Goal: Use online tool/utility: Use online tool/utility

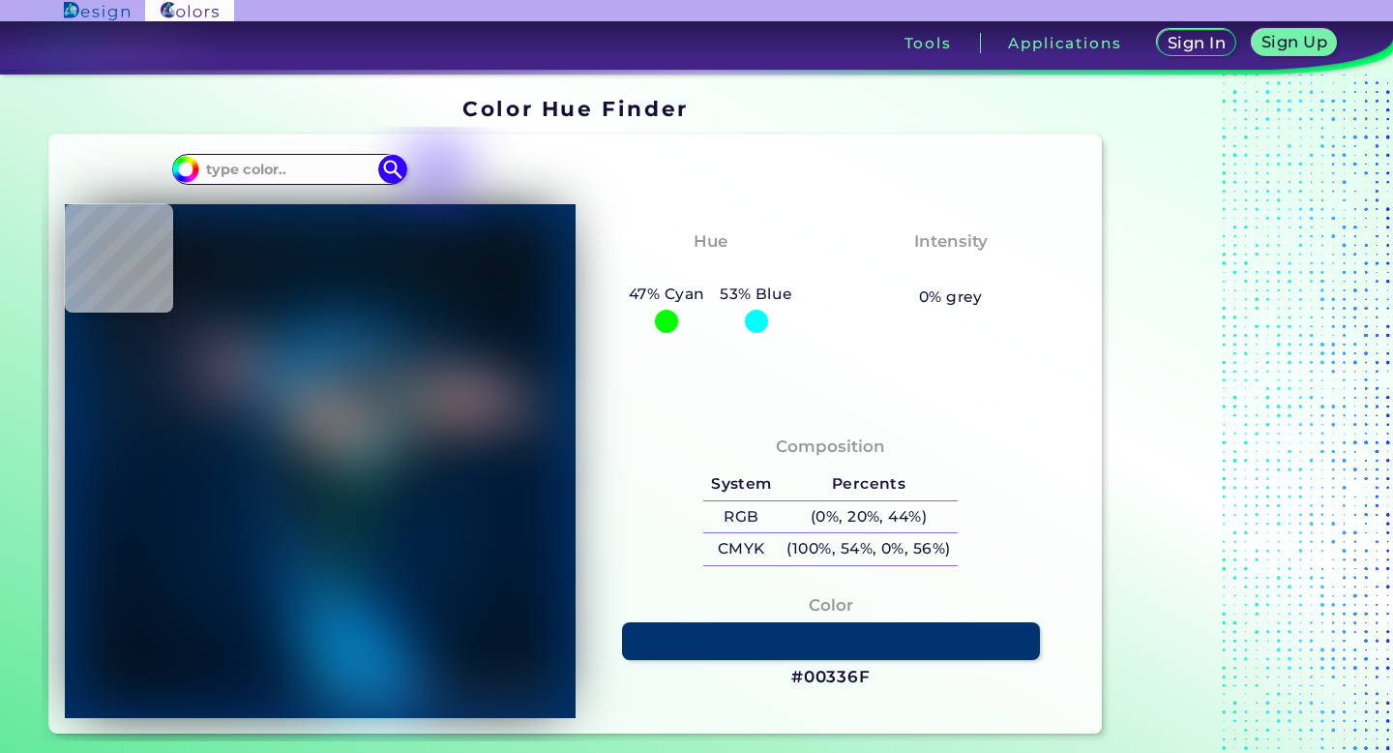
type input "#071b35"
type input "#071B35"
type input "#232f40"
type input "#232F40"
type input "#805052"
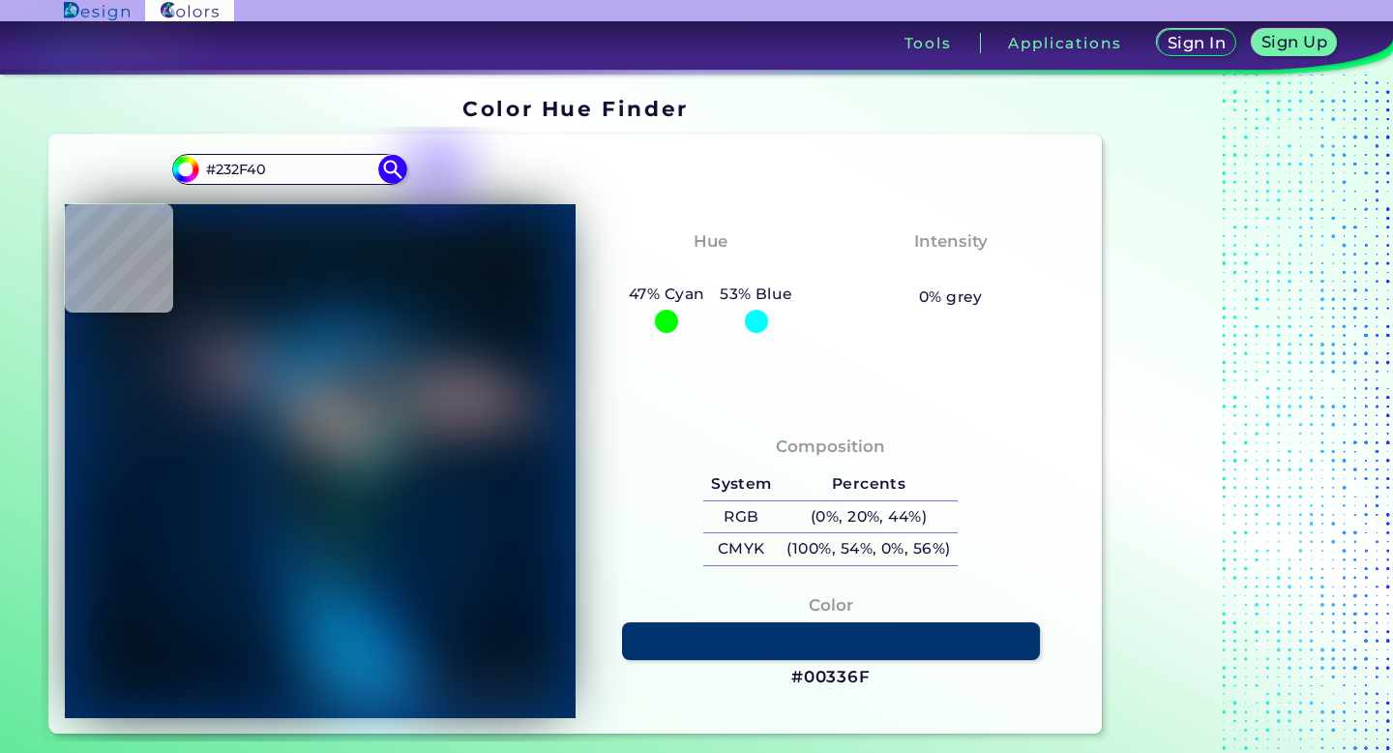
type input "#805052"
type input "#675360"
type input "#0a1722"
type input "#0A1722"
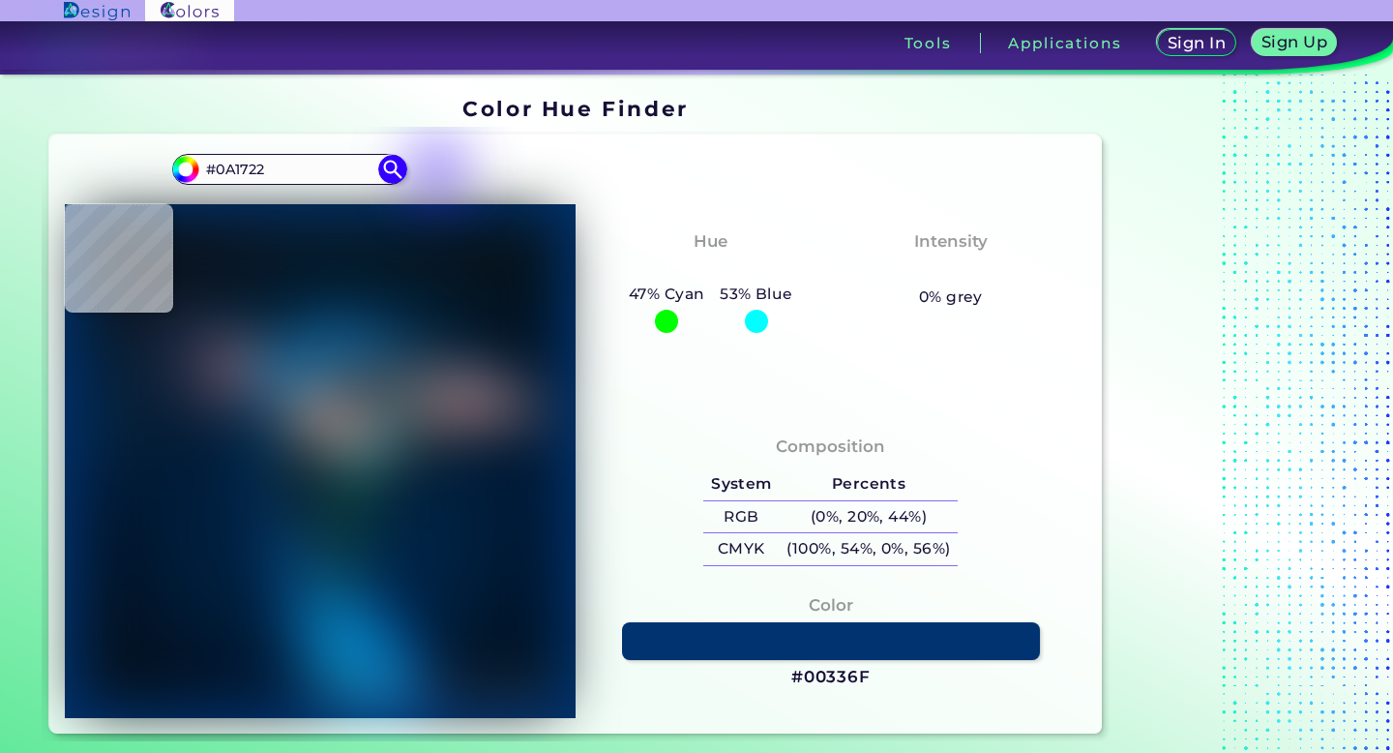
type input "#35323b"
type input "#35323B"
type input "#491101"
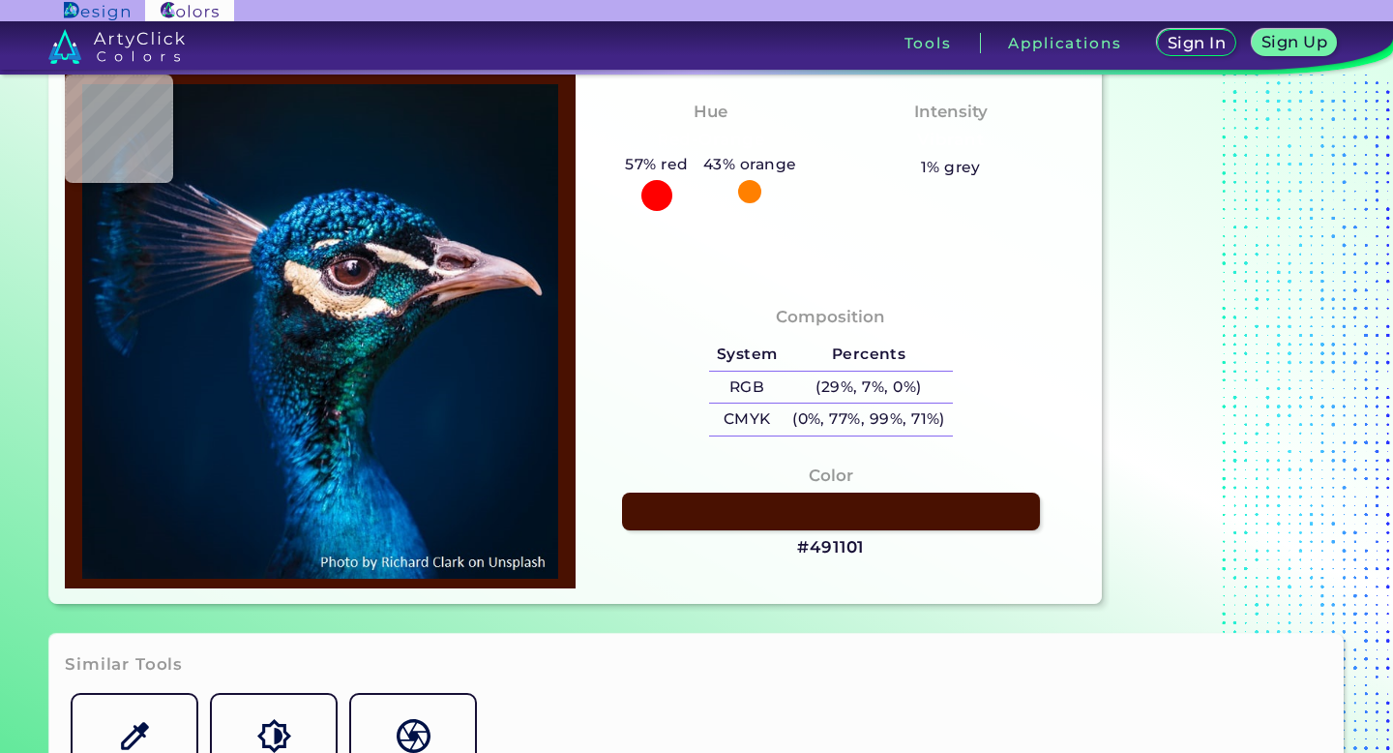
scroll to position [141, 0]
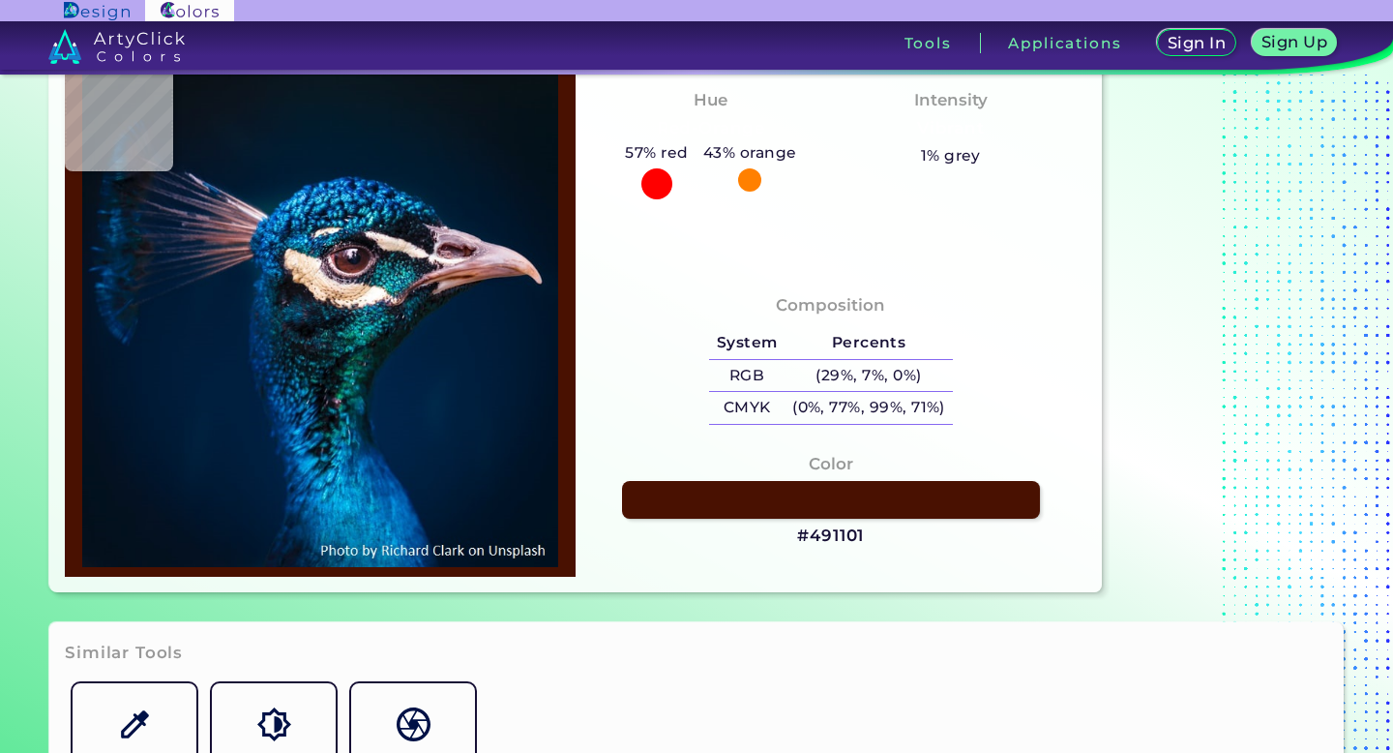
type input "#001f3e"
type input "#001F3E"
type input "#002041"
type input "#012547"
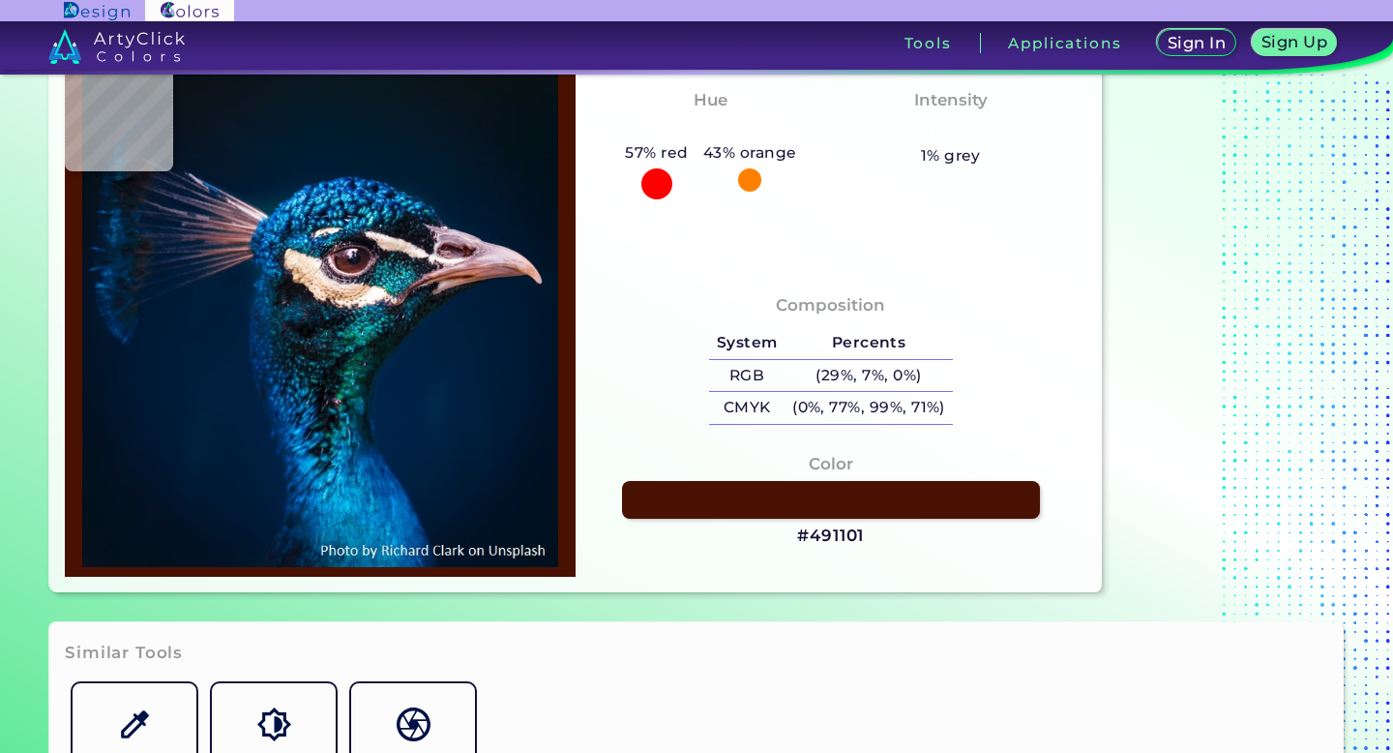
type input "#012547"
type input "#002041"
type input "#111a1f"
type input "#111A1F"
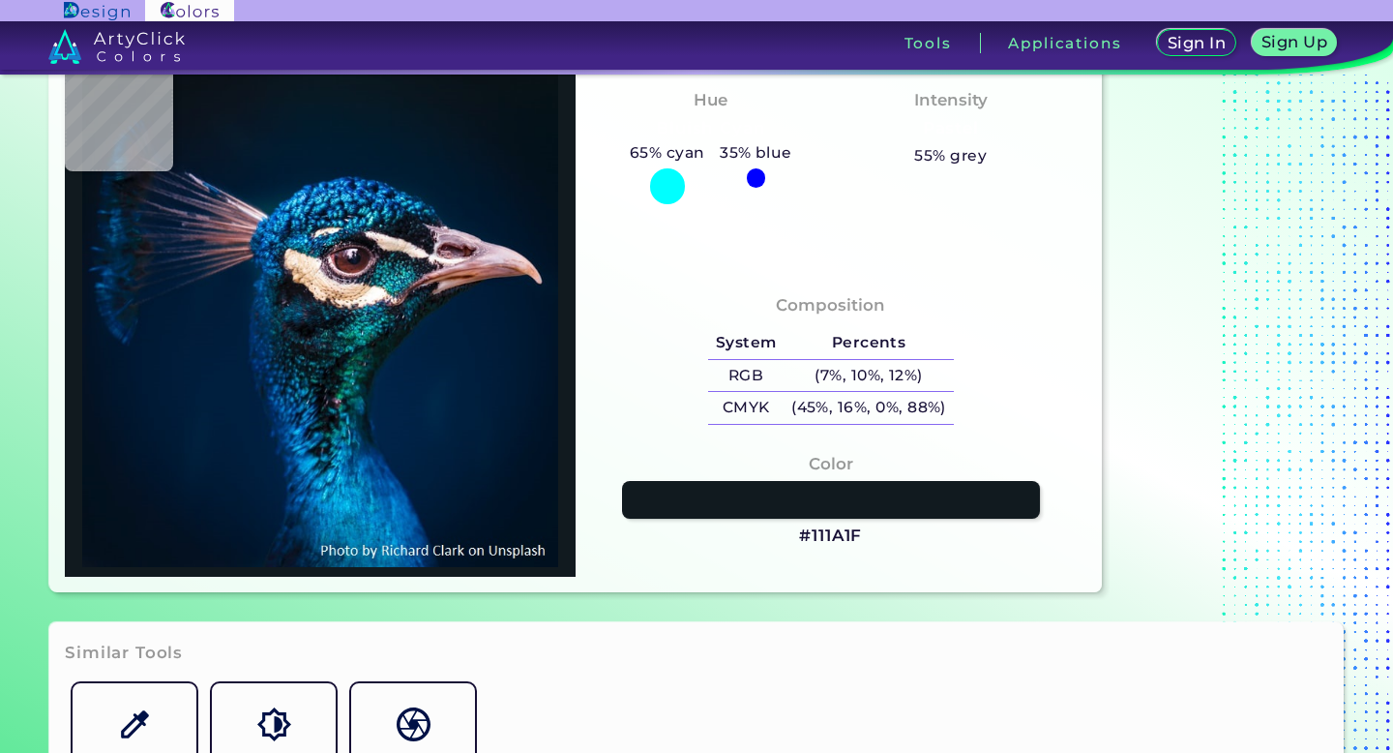
type input "#21262a"
type input "#21262A"
type input "#877a88"
type input "#877A88"
type input "#fbfcf8"
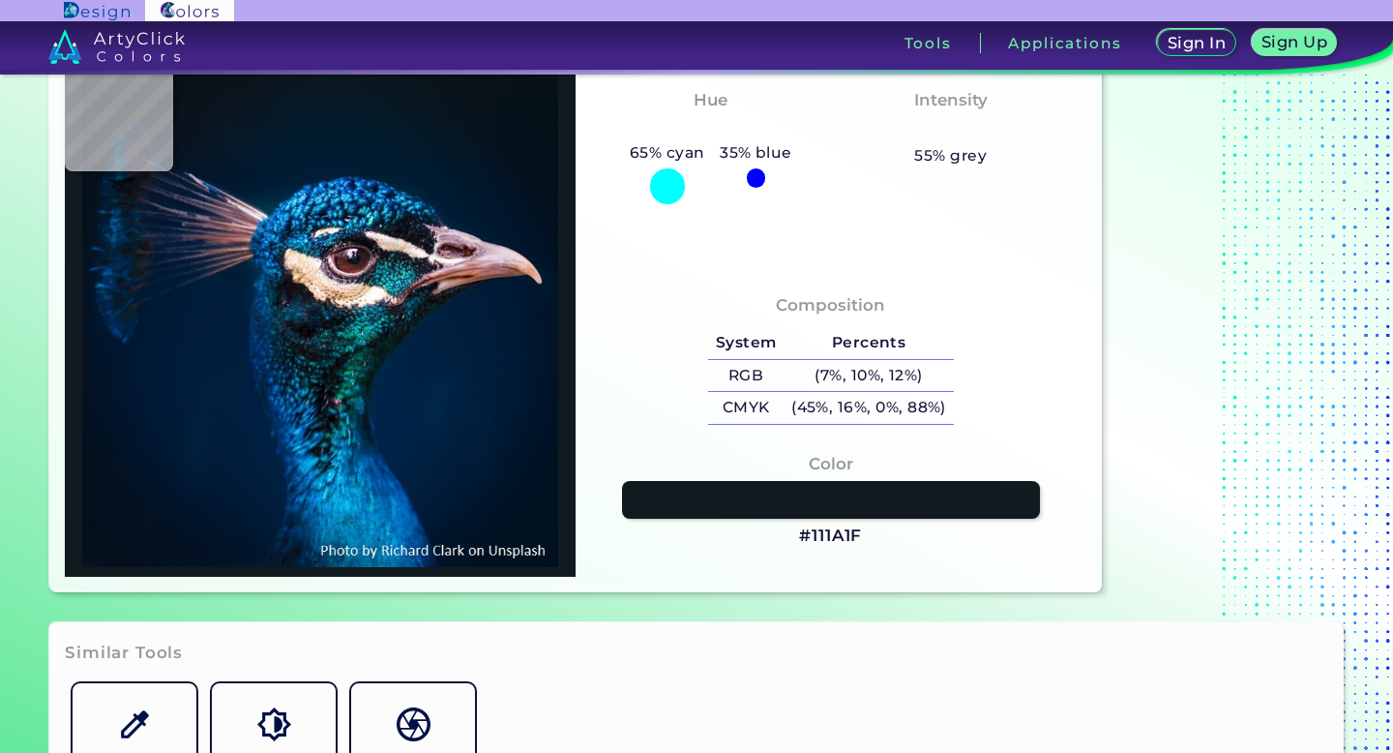
type input "#FBFCF8"
type input "#1a7884"
type input "#1A7884"
type input "#014348"
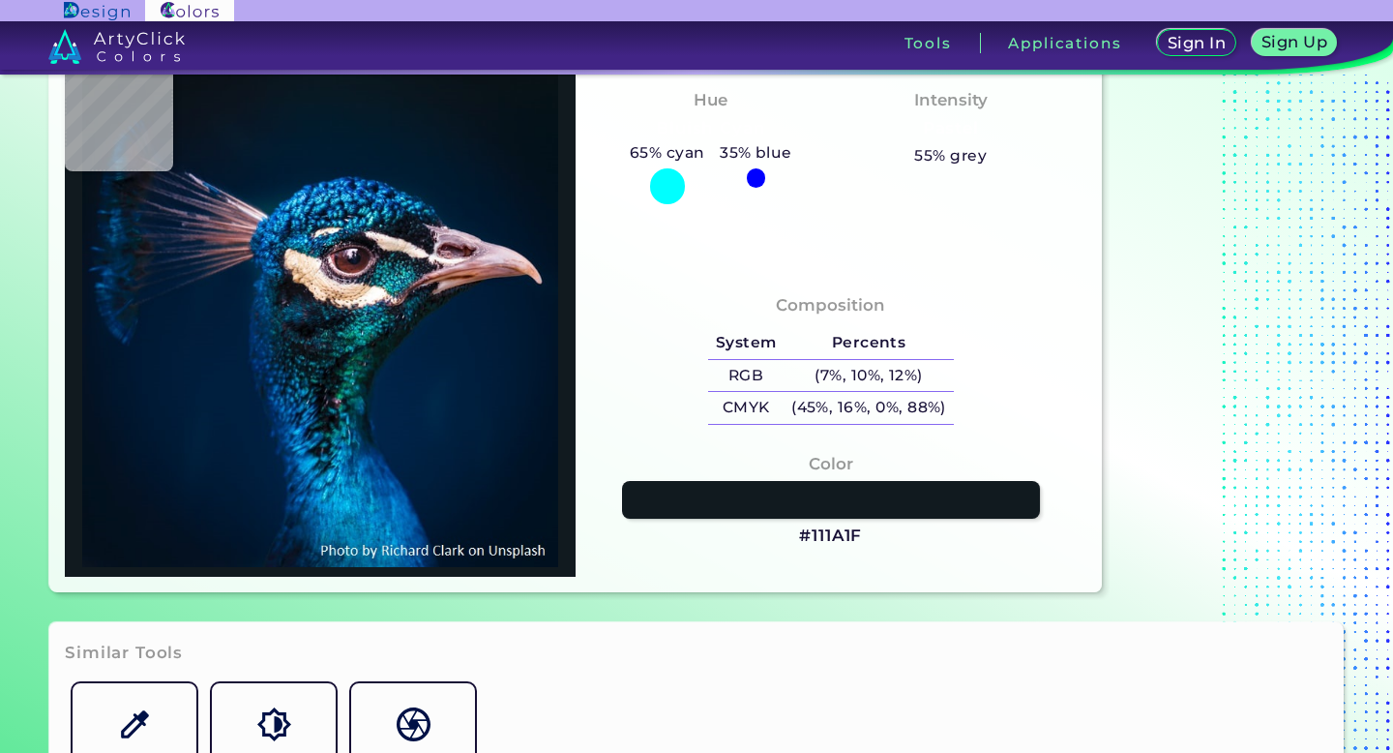
type input "#142236"
type input "#3b3343"
type input "#3B3343"
type input "#5d4d5d"
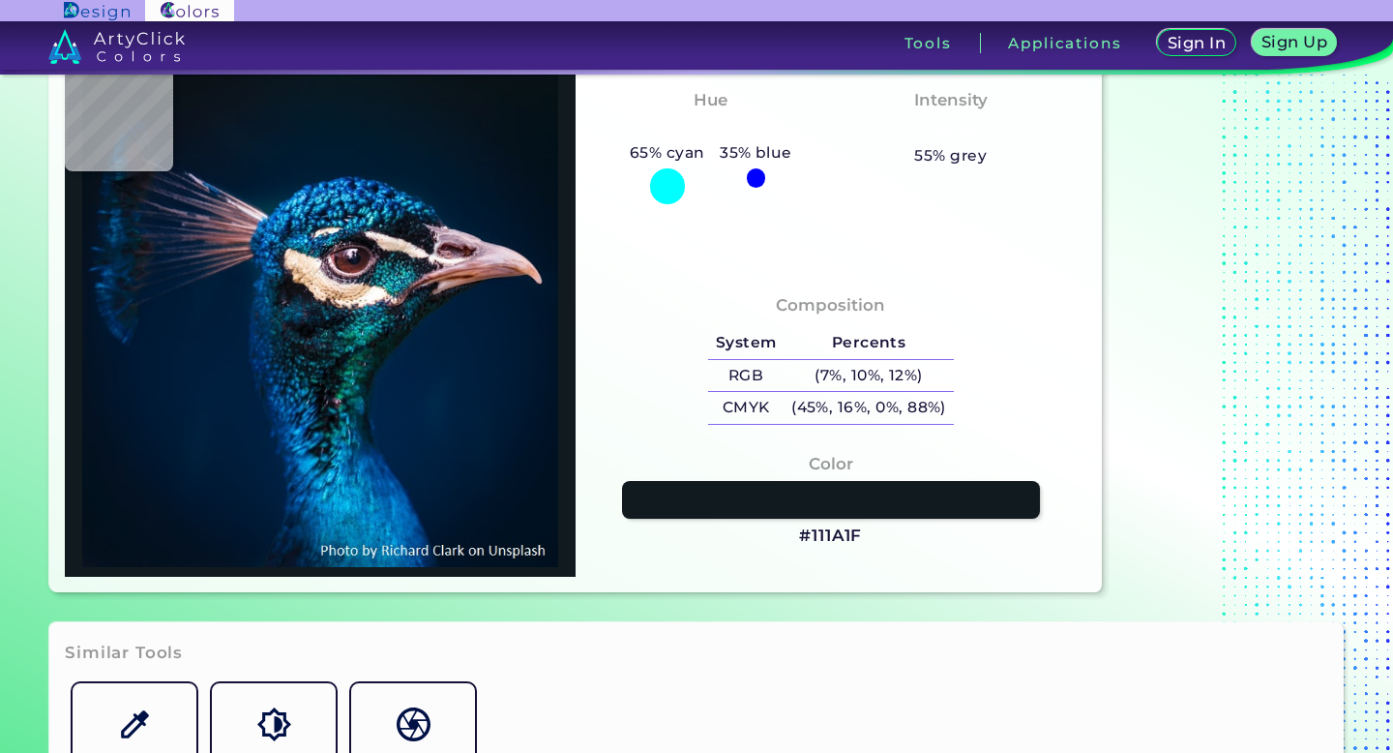
type input "#5D4D5D"
type input "#997482"
type input "#a2828c"
type input "#A2828C"
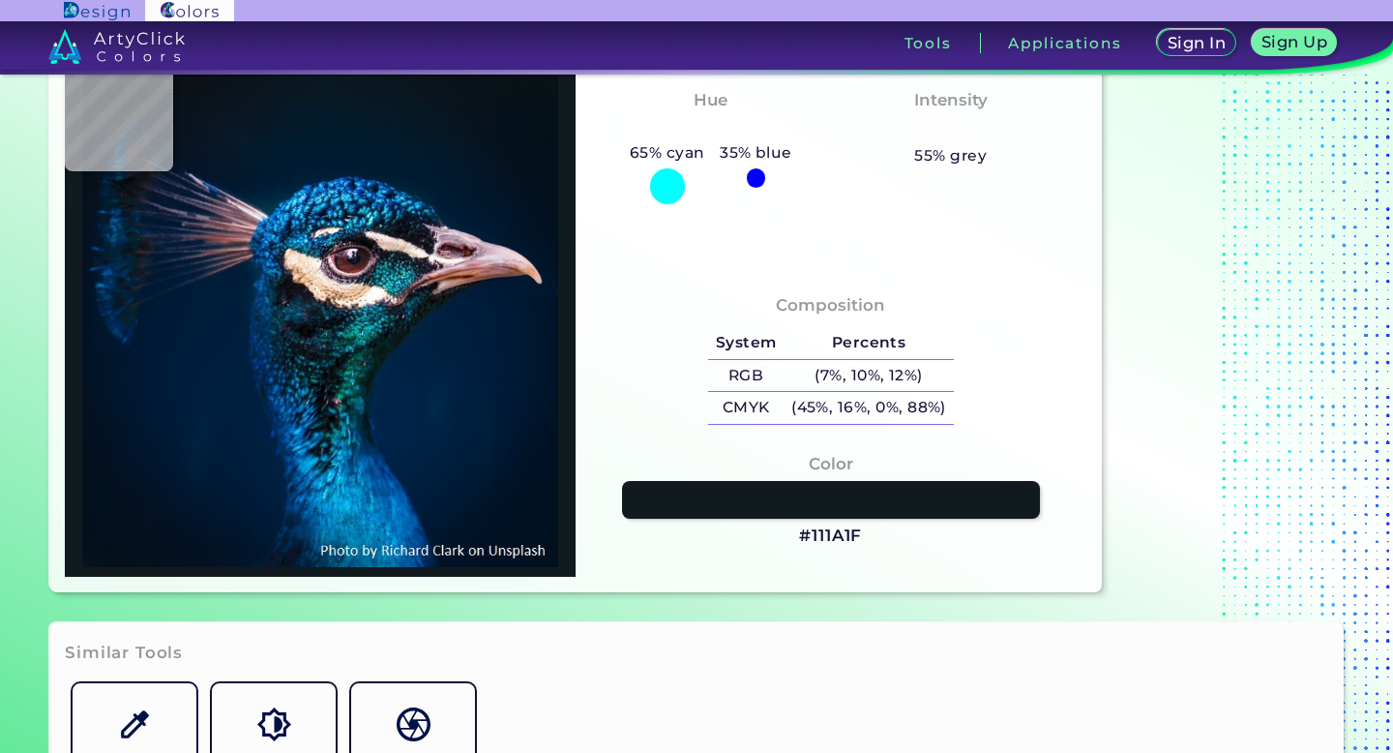
type input "#4d2b2f"
type input "#4D2B2F"
type input "#462224"
type input "#3d1b1f"
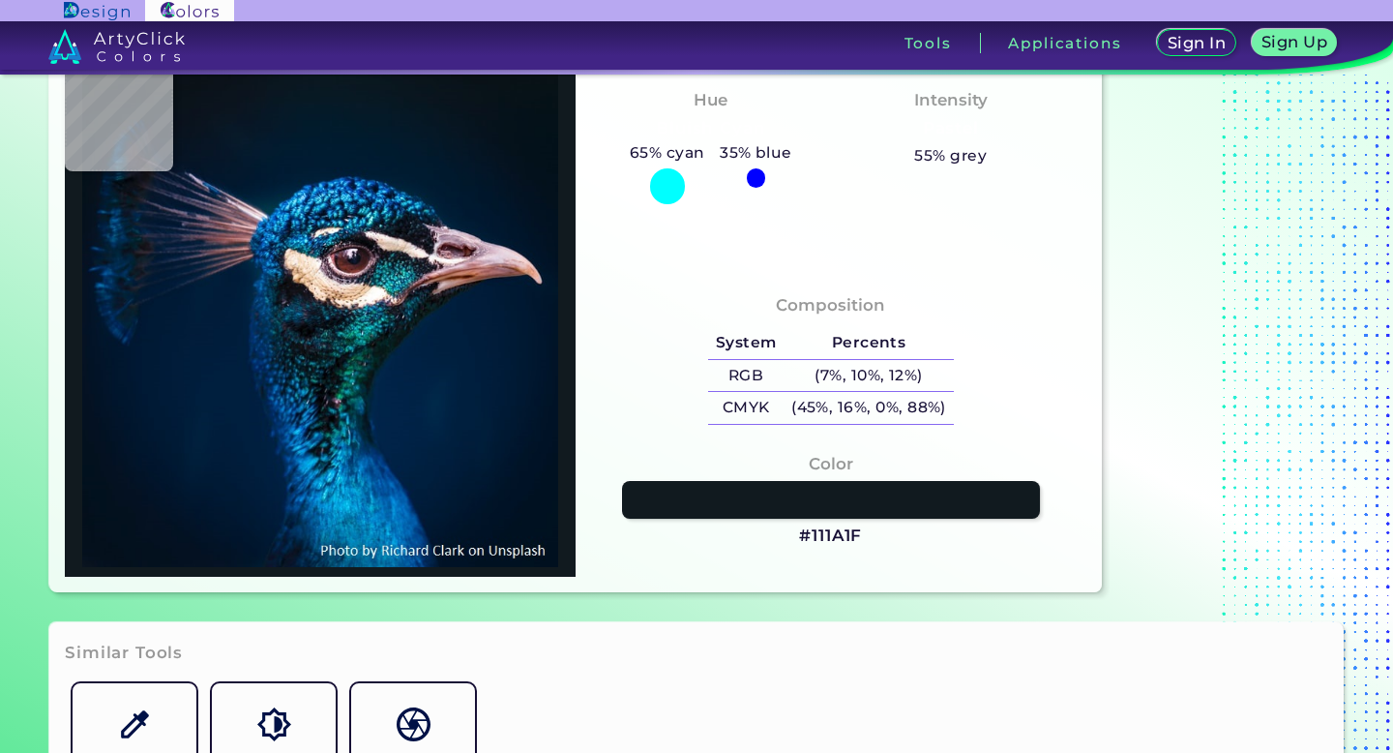
type input "#3D1B1F"
type input "#1a1116"
type input "#1A1116"
type input "#0c101e"
type input "#0C101E"
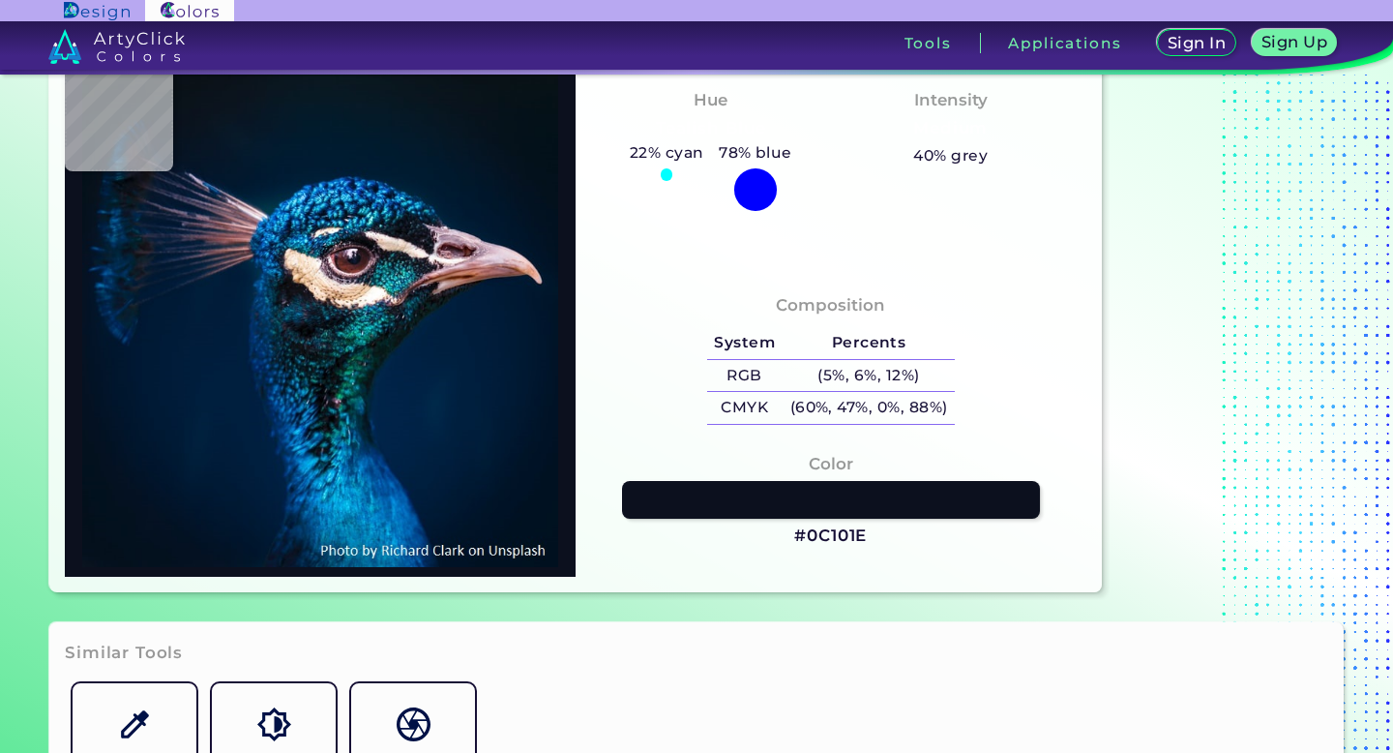
type input "#2b273b"
type input "#2B273B"
type input "#cec1d5"
type input "#CEC1D5"
type input "#f6e2f5"
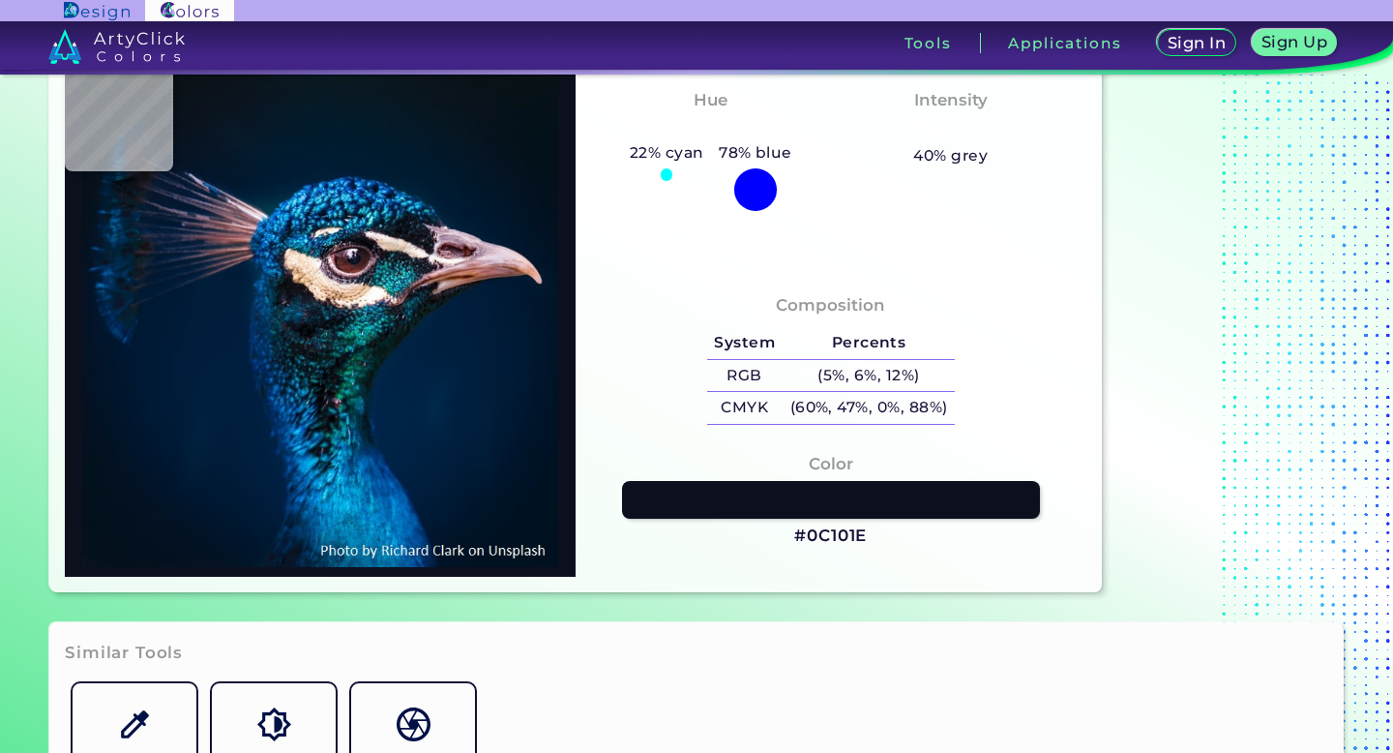
type input "#F6E2F5"
type input "#e9d4ee"
type input "#E9D4EE"
type input "#352632"
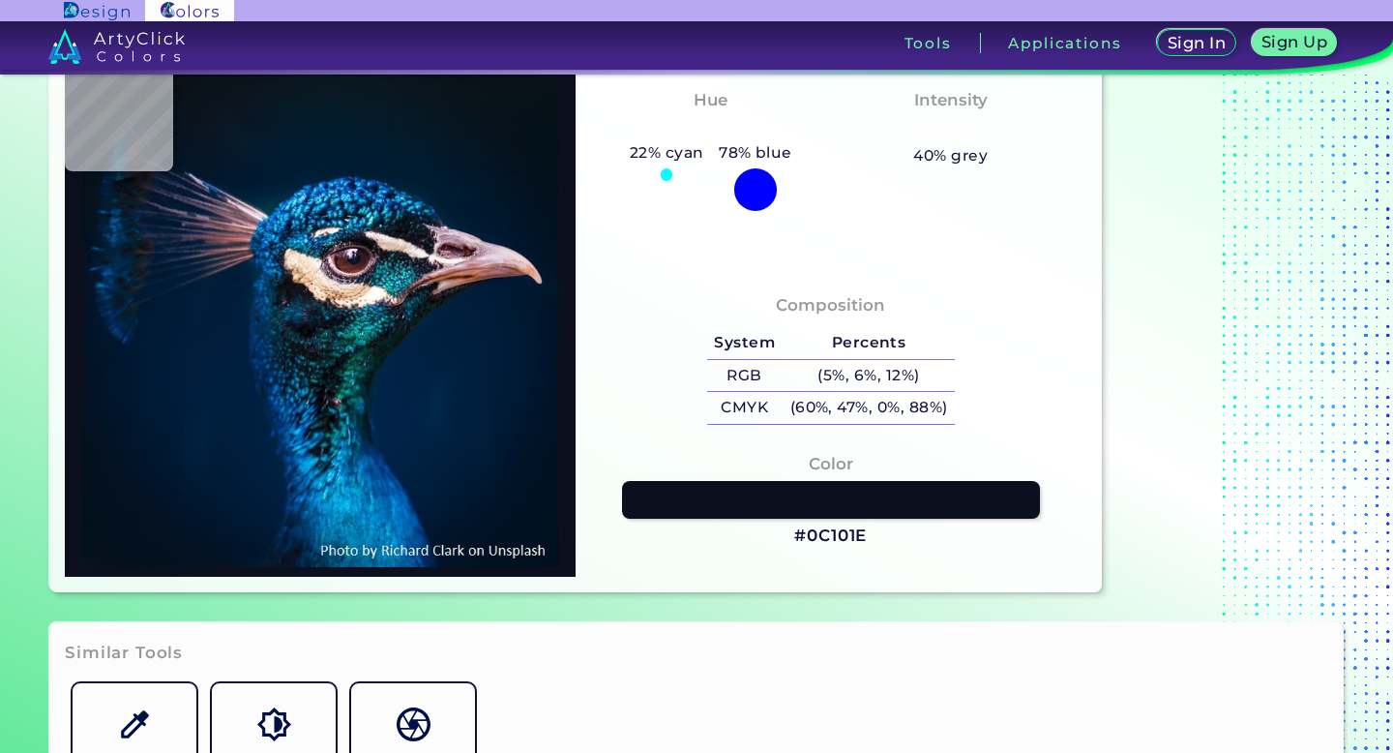
type input "#2d191d"
type input "#2D191D"
type input "#6b4e5f"
type input "#6B4E5F"
type input "#e0d8e5"
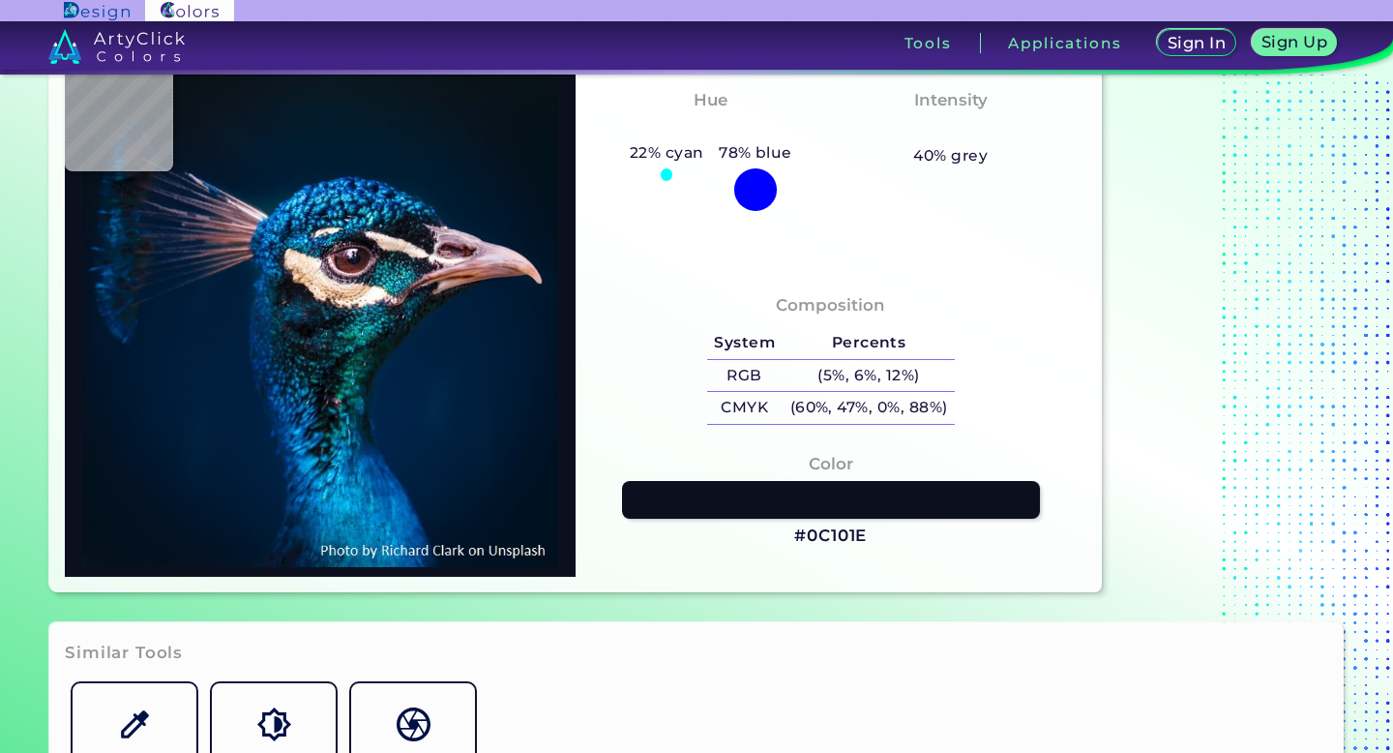
type input "#E0D8E5"
type input "#4c4b56"
type input "#4C4B56"
type input "#0a0a14"
type input "#0A0A14"
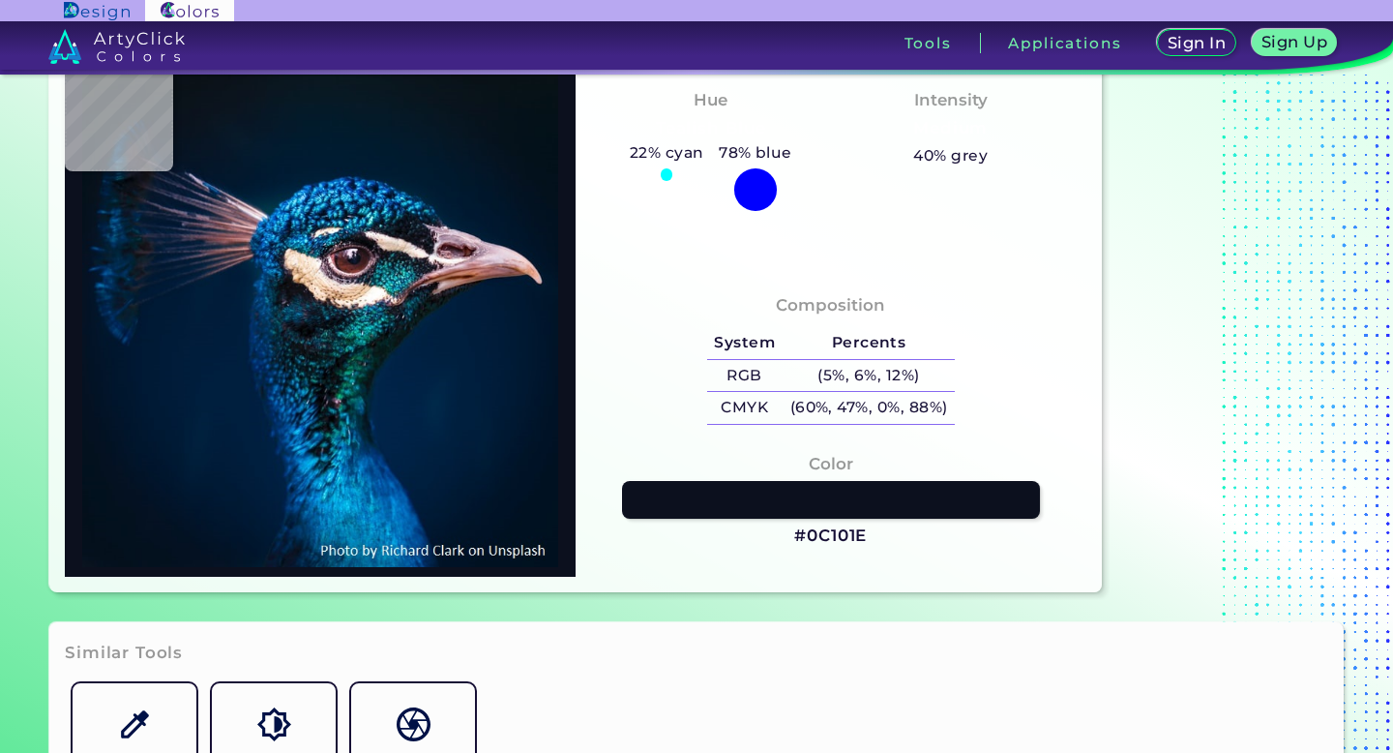
type input "#1e252b"
type input "#1E252B"
type input "#01030b"
type input "#01030B"
type input "#101319"
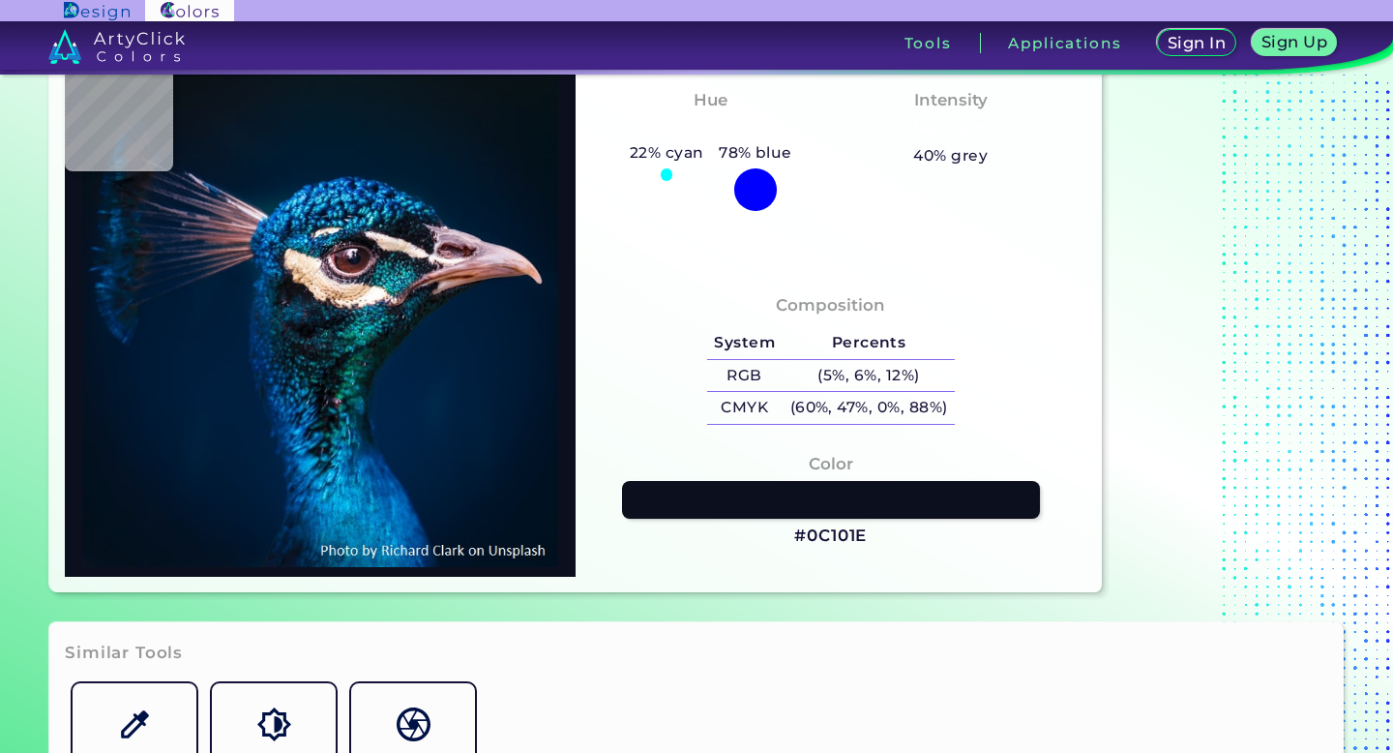
type input "#101319"
type input "#c9b0b1"
type input "#C9B0B1"
type input "#faeef0"
type input "#FAEEF0"
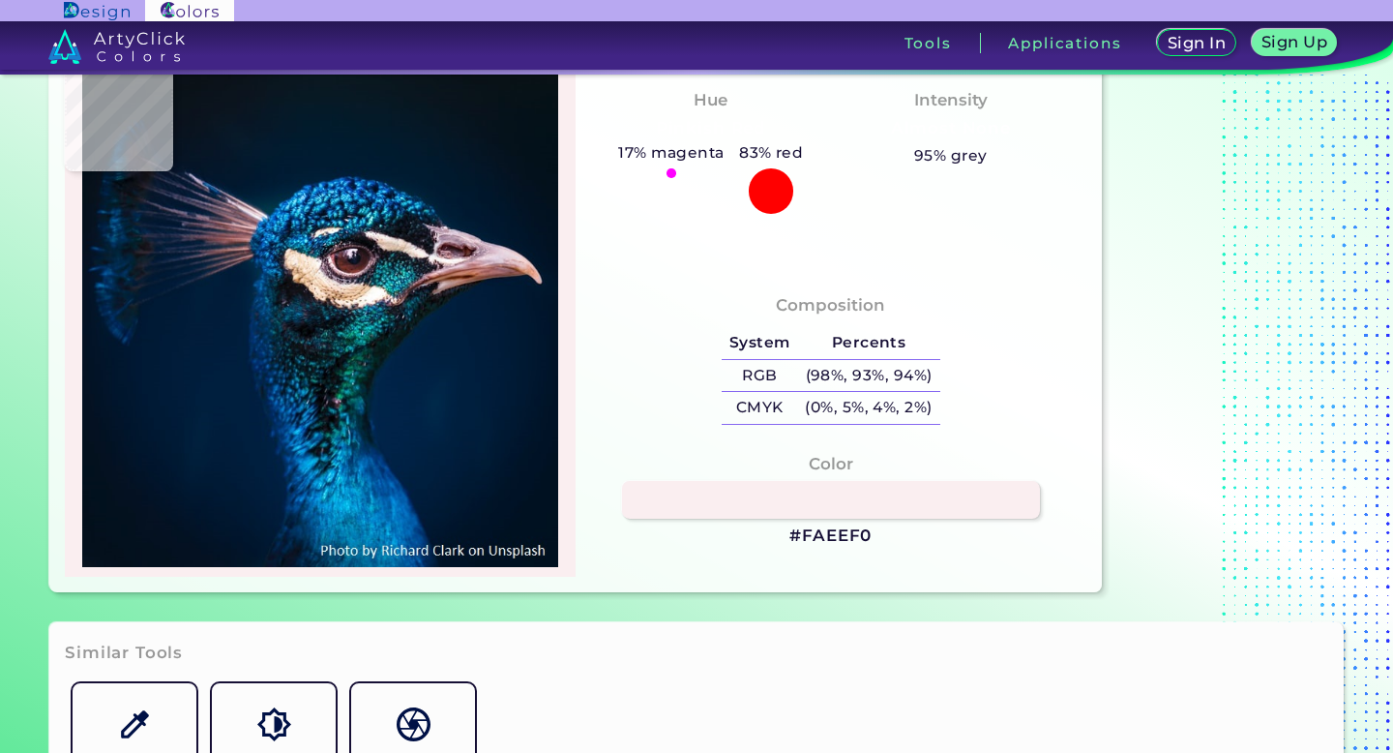
type input "#14121a"
type input "#14121A"
type input "#090913"
type input "#a88faa"
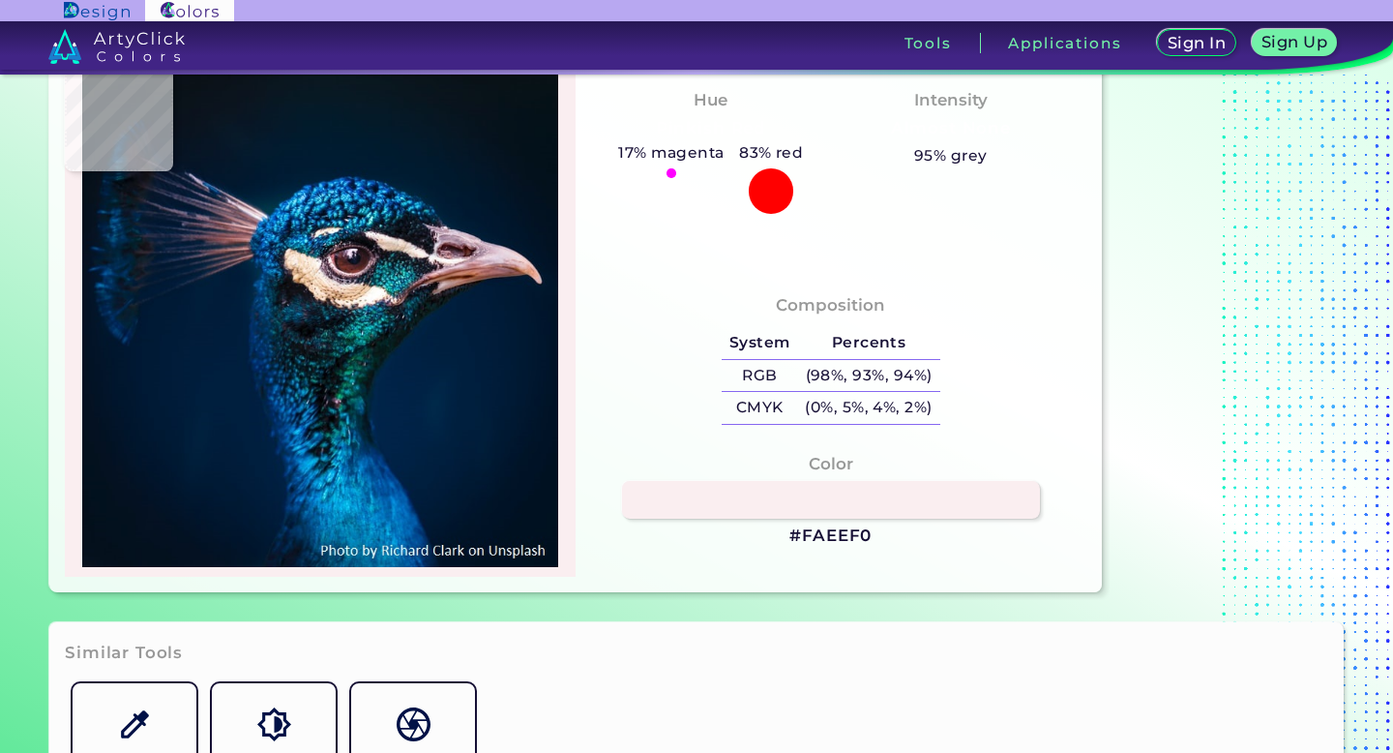
type input "#A88FAA"
type input "#b191a8"
type input "#B191A8"
type input "#c5aab9"
type input "#C5AAB9"
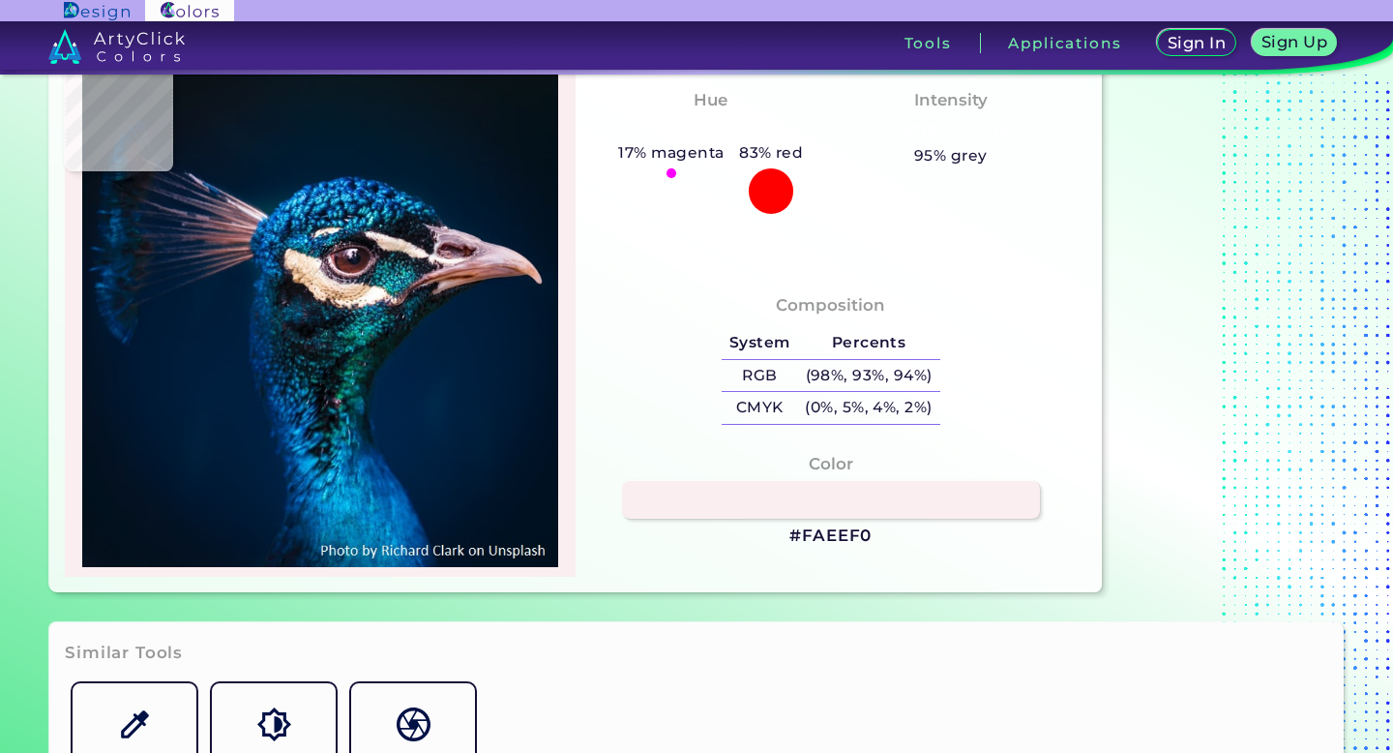
type input "#dbbdc8"
type input "#DBBDC8"
type input "#e2c6d0"
type input "#E2C6D0"
type input "#bb9fad"
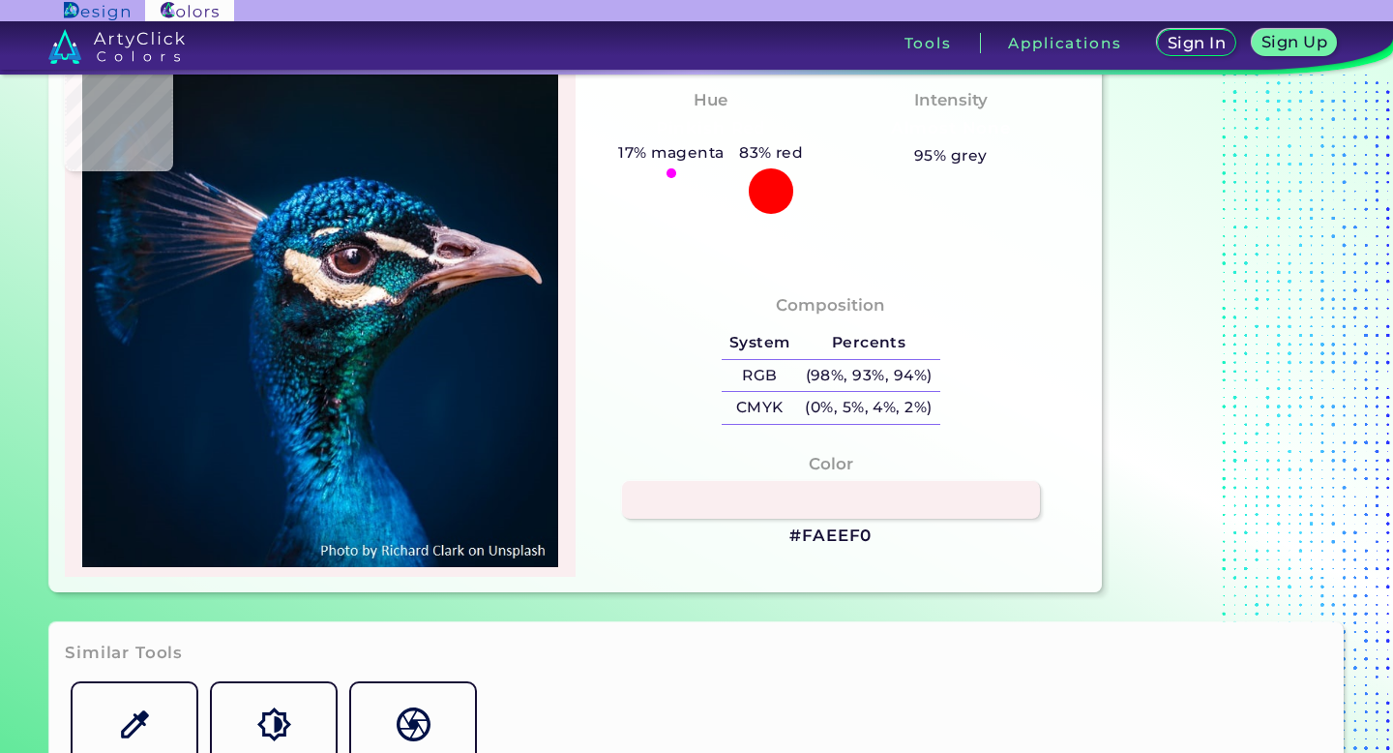
type input "#BB9FAD"
type input "#b790a2"
type input "#B790A2"
type input "#b99dae"
type input "#B99DAE"
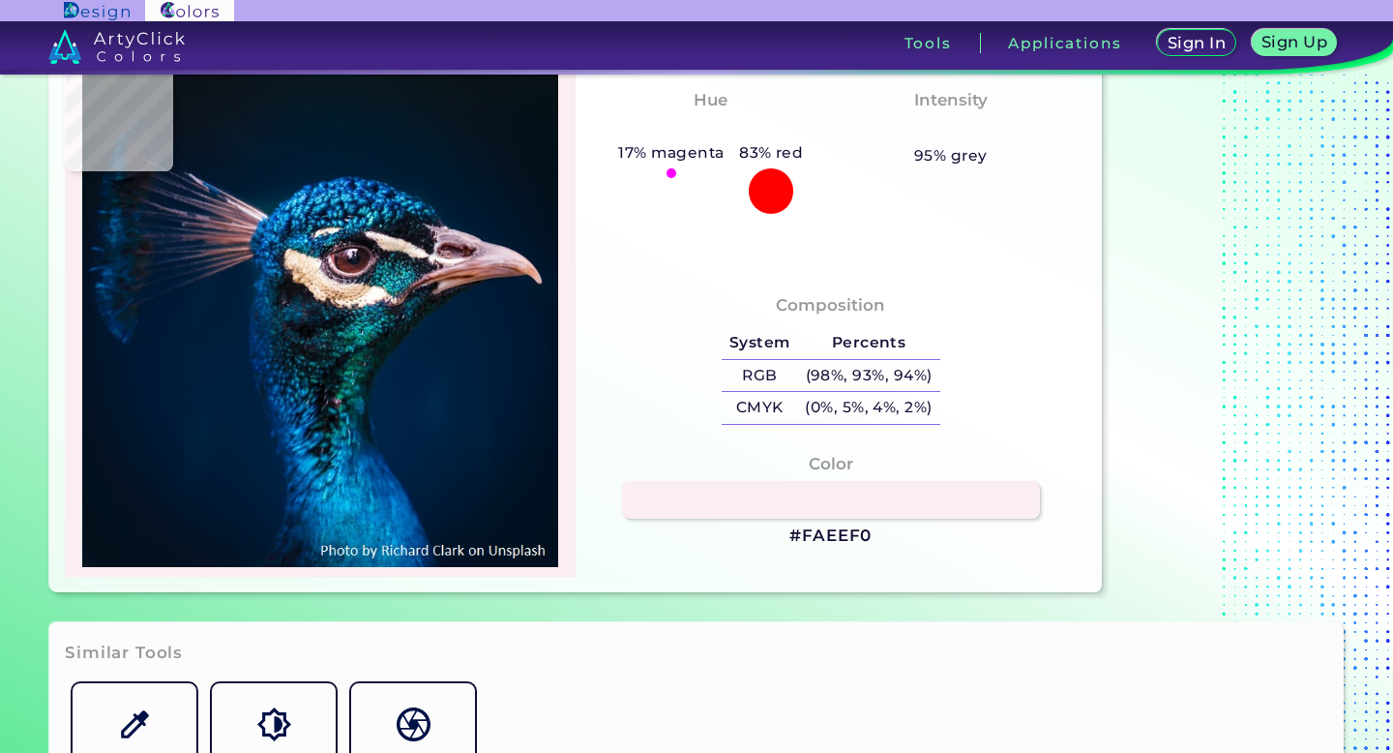
type input "#c9b2c2"
type input "#C9B2C2"
type input "#9e6362"
type input "#9E6362"
type input "#8a5553"
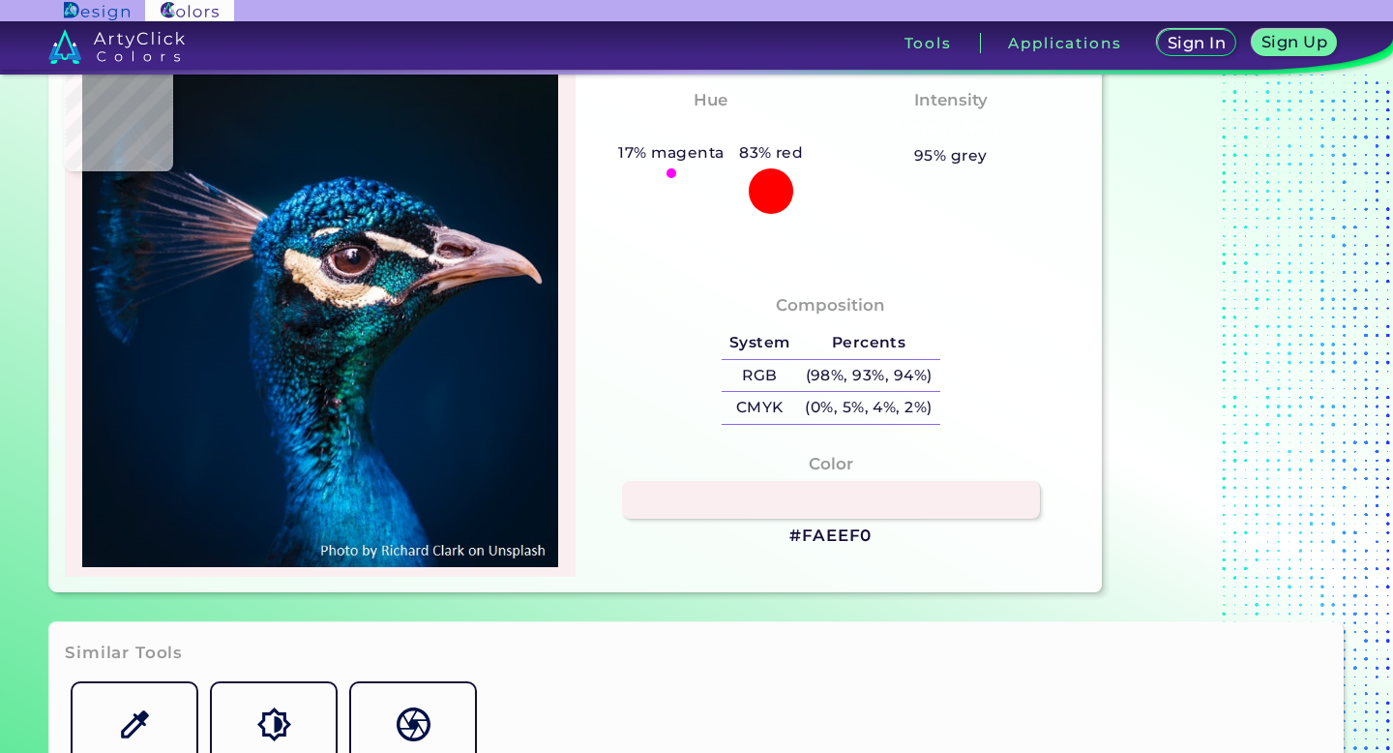
type input "#8A5553"
type input "#001932"
type input "#001a35"
type input "#001A35"
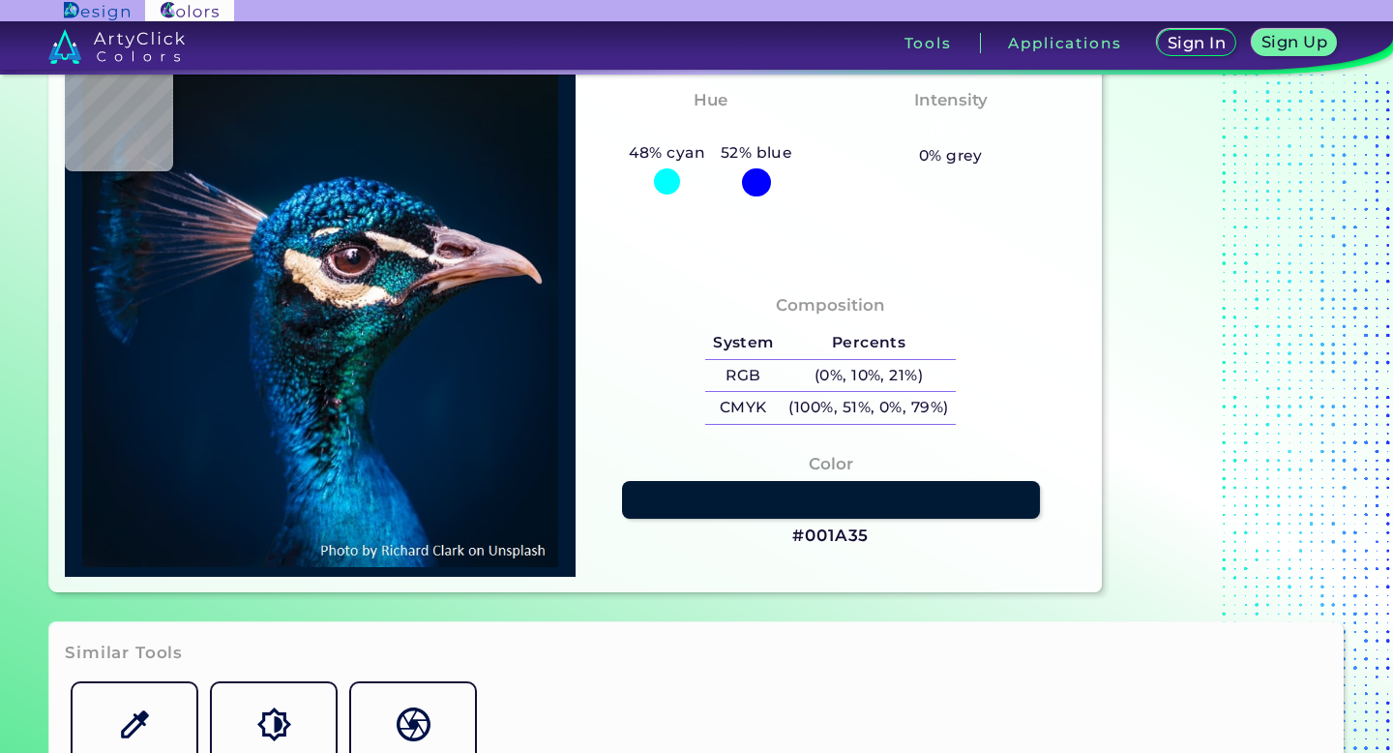
type input "#001a33"
type input "#001A33"
type input "#001b38"
type input "#001B38"
type input "#011c39"
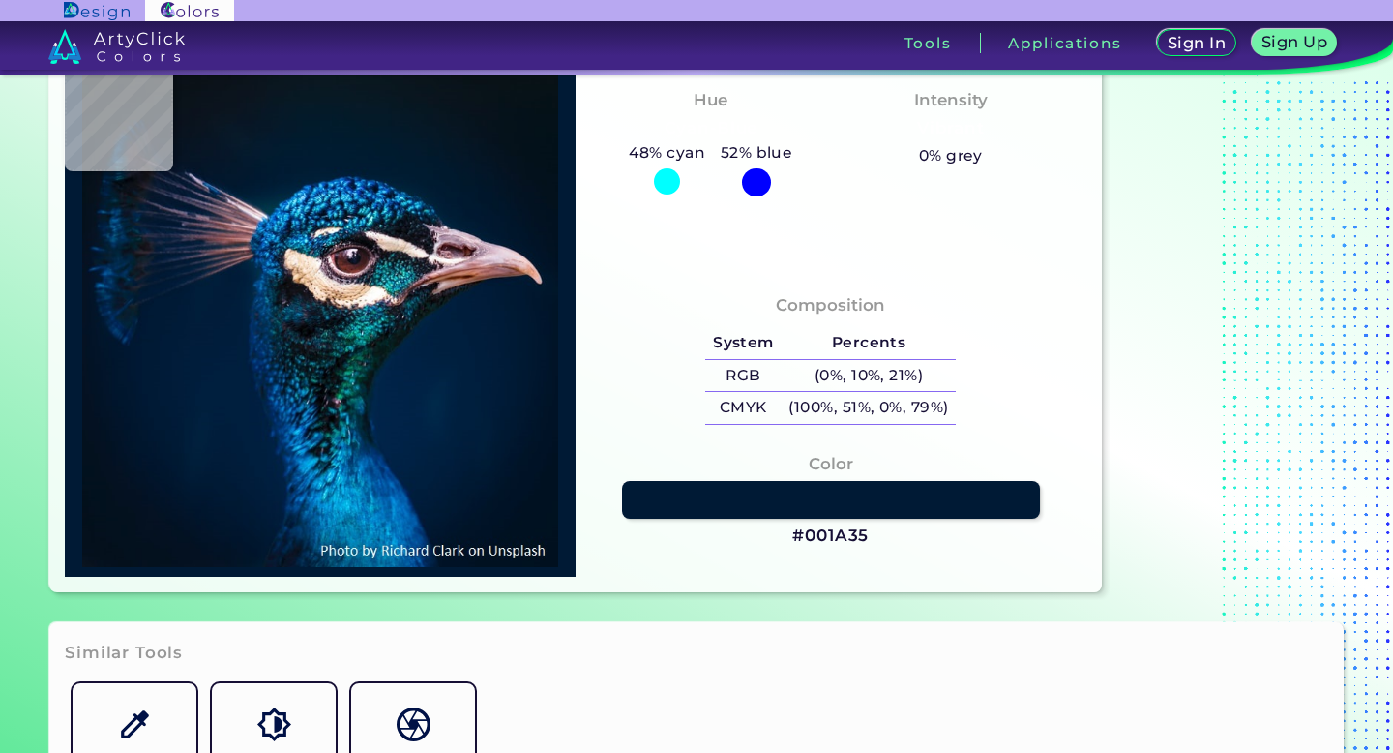
type input "#011C39"
type input "#021d3b"
type input "#021D3B"
type input "#001d3b"
type input "#001D3B"
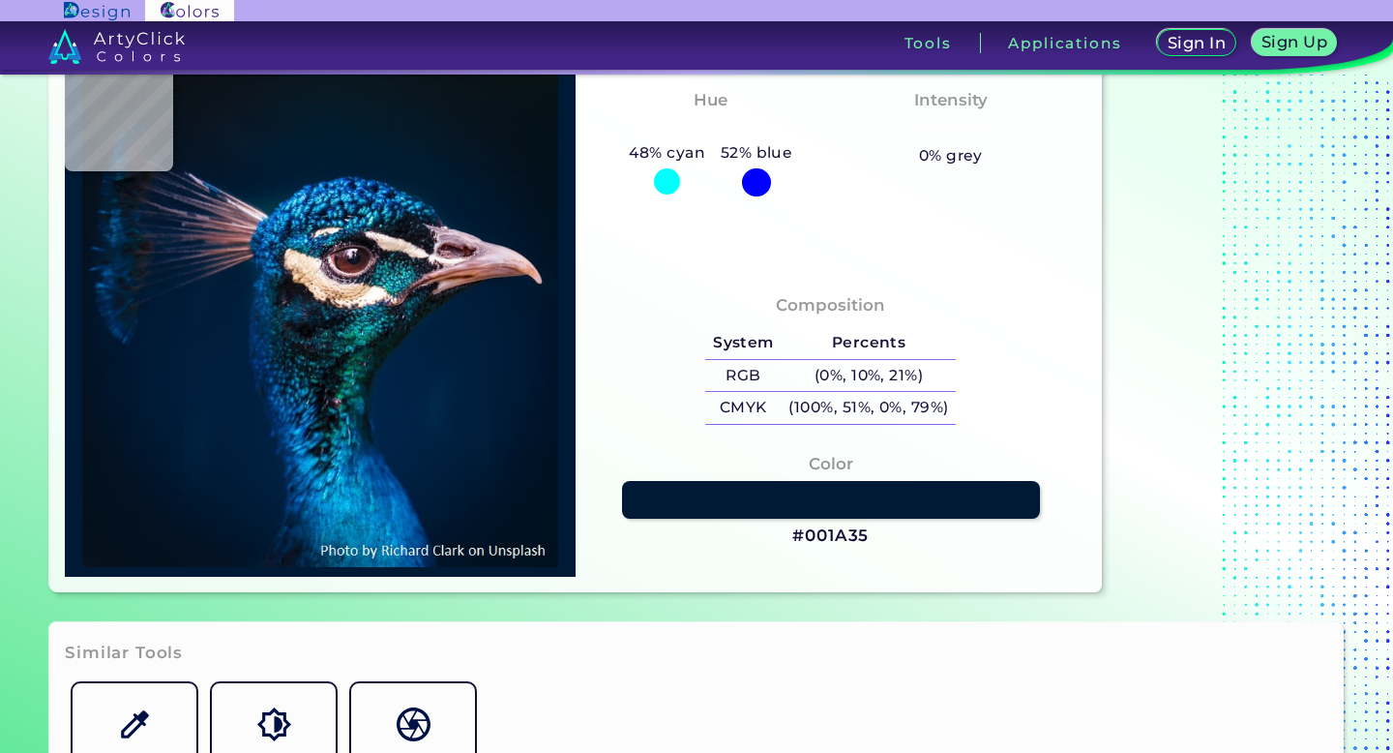
type input "#001f3e"
type input "#001F3E"
type input "#002142"
type input "#012322"
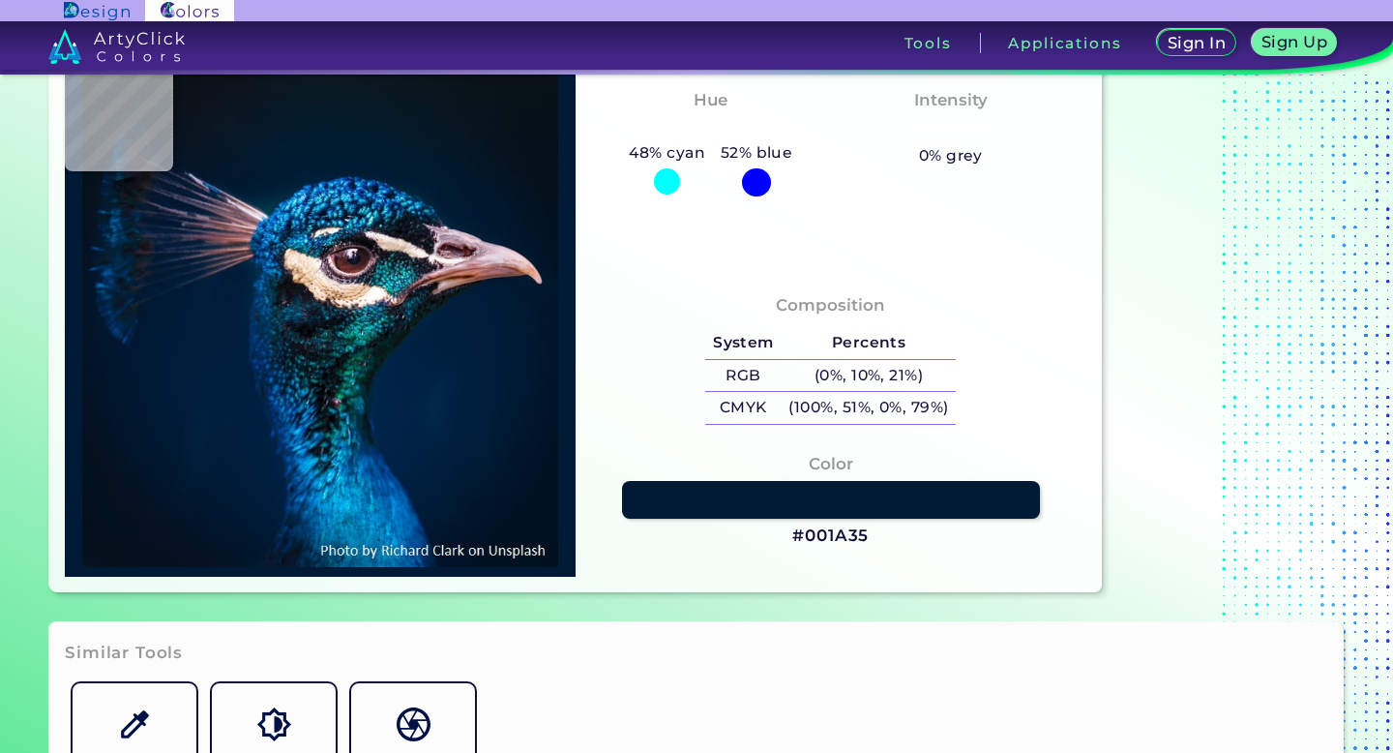
type input "#012322"
type input "#0a0f1e"
type input "#0A0F1E"
type input "#041e2e"
type input "#041E2E"
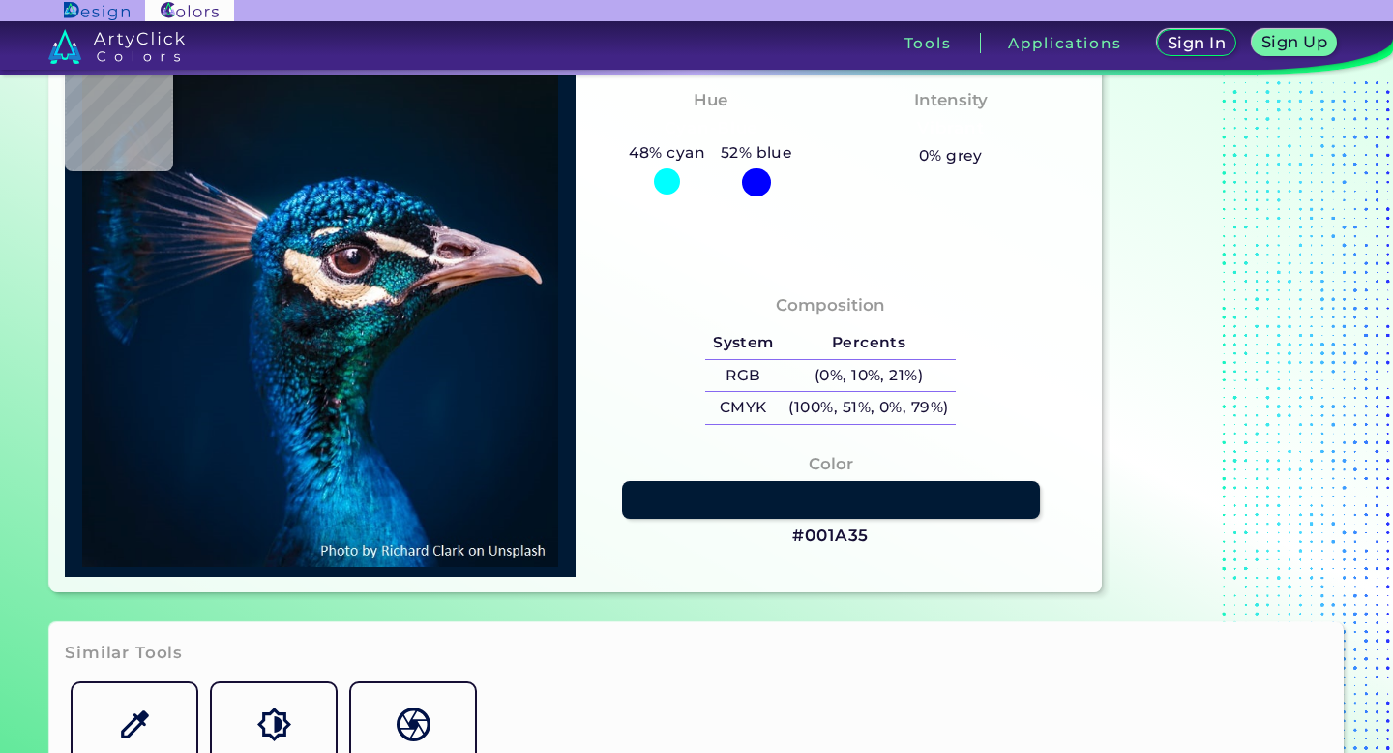
type input "#091921"
type input "#002240"
type input "#011c39"
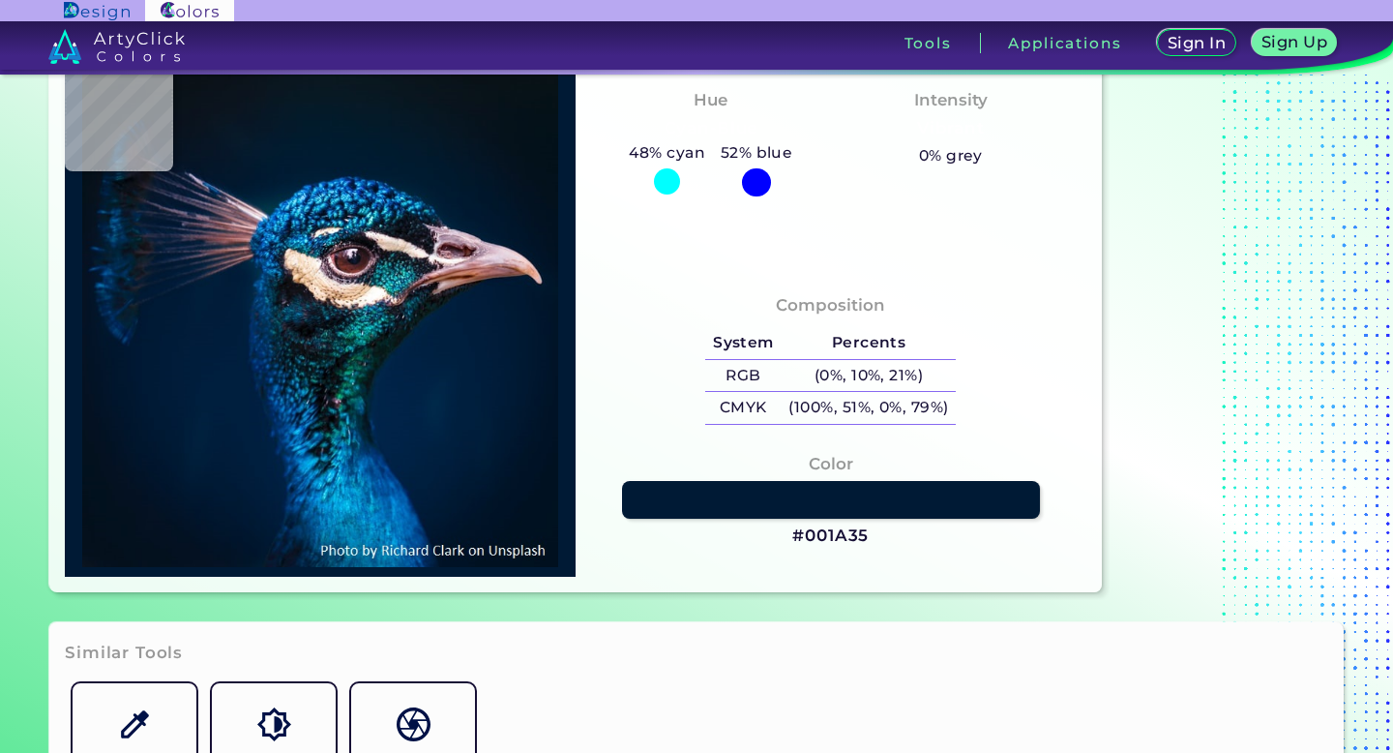
type input "#011C39"
type input "#1a2d4a"
type input "#1A2D4A"
type input "#2a3754"
type input "#2A3754"
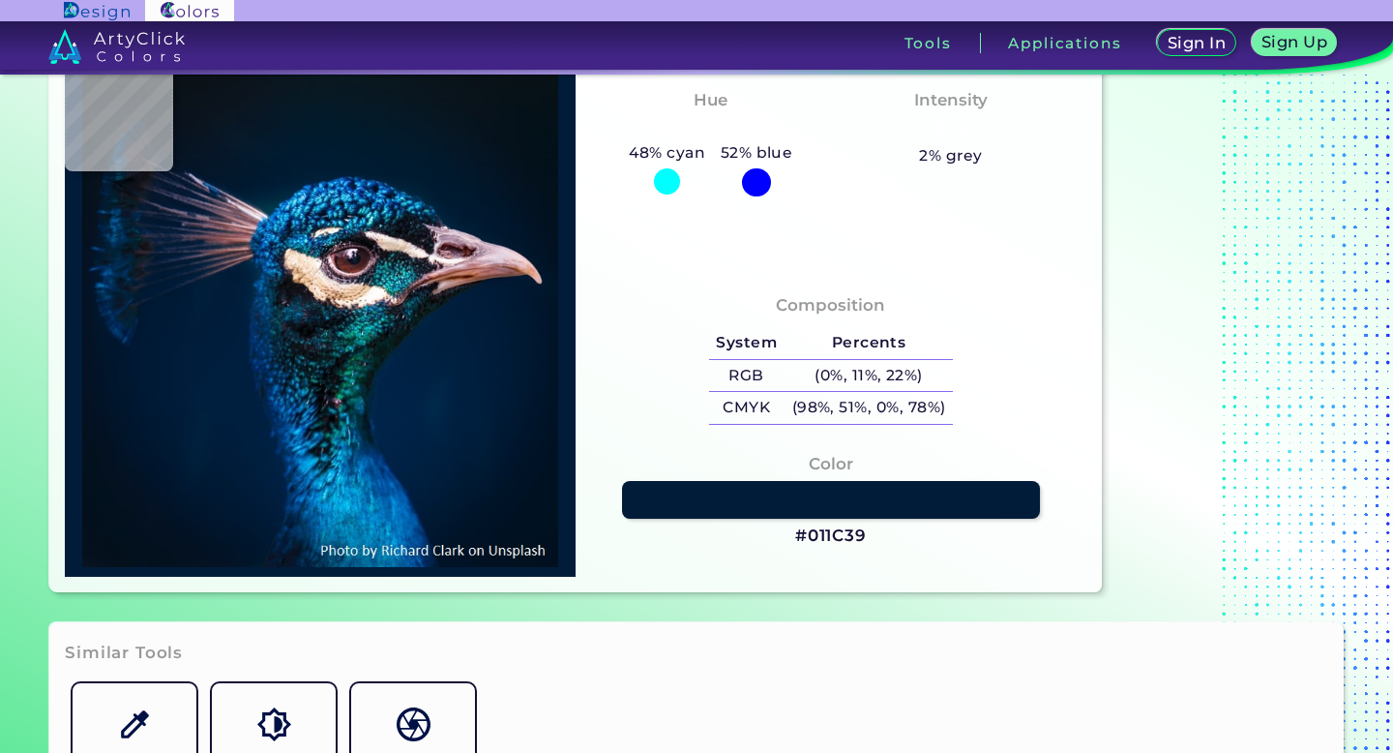
type input "#202945"
type input "#02182f"
type input "#02182F"
type input "#07172d"
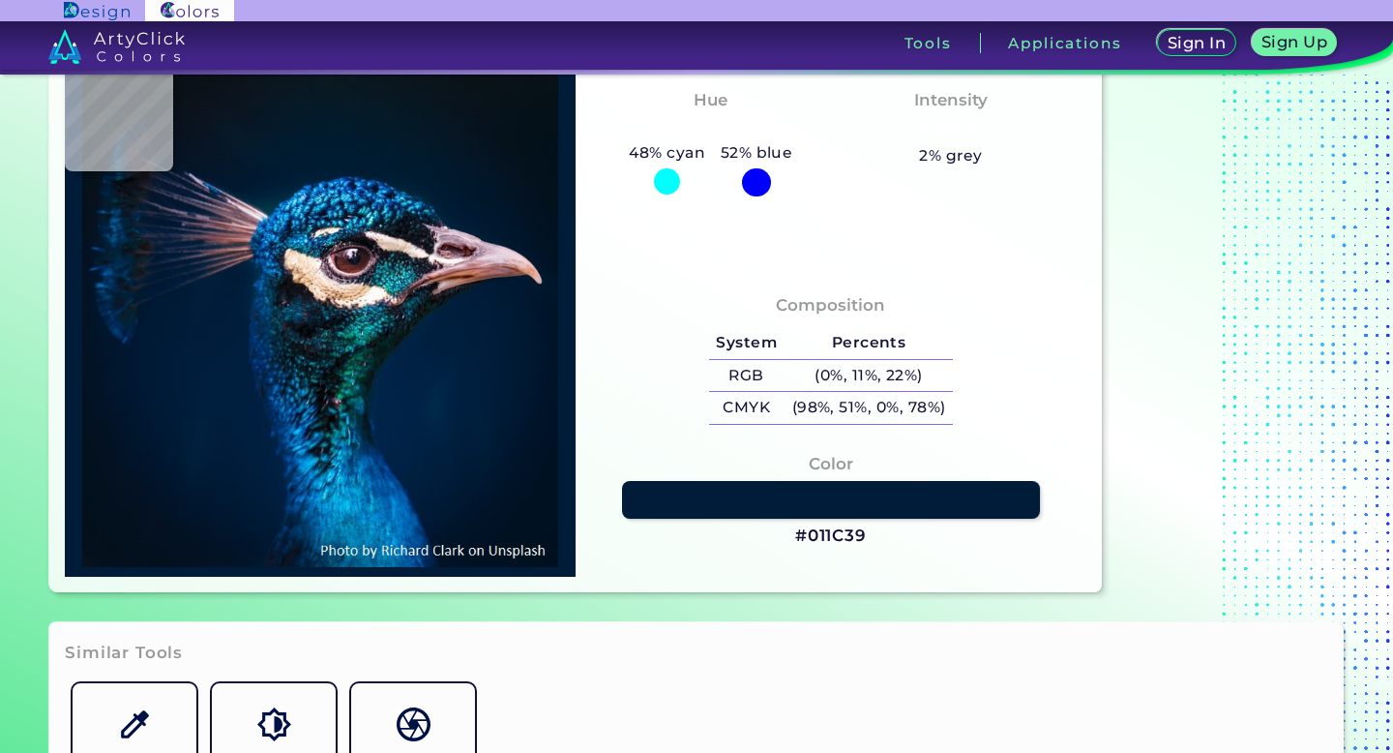
type input "#07172D"
type input "#05152c"
type input "#05152C"
type input "#061528"
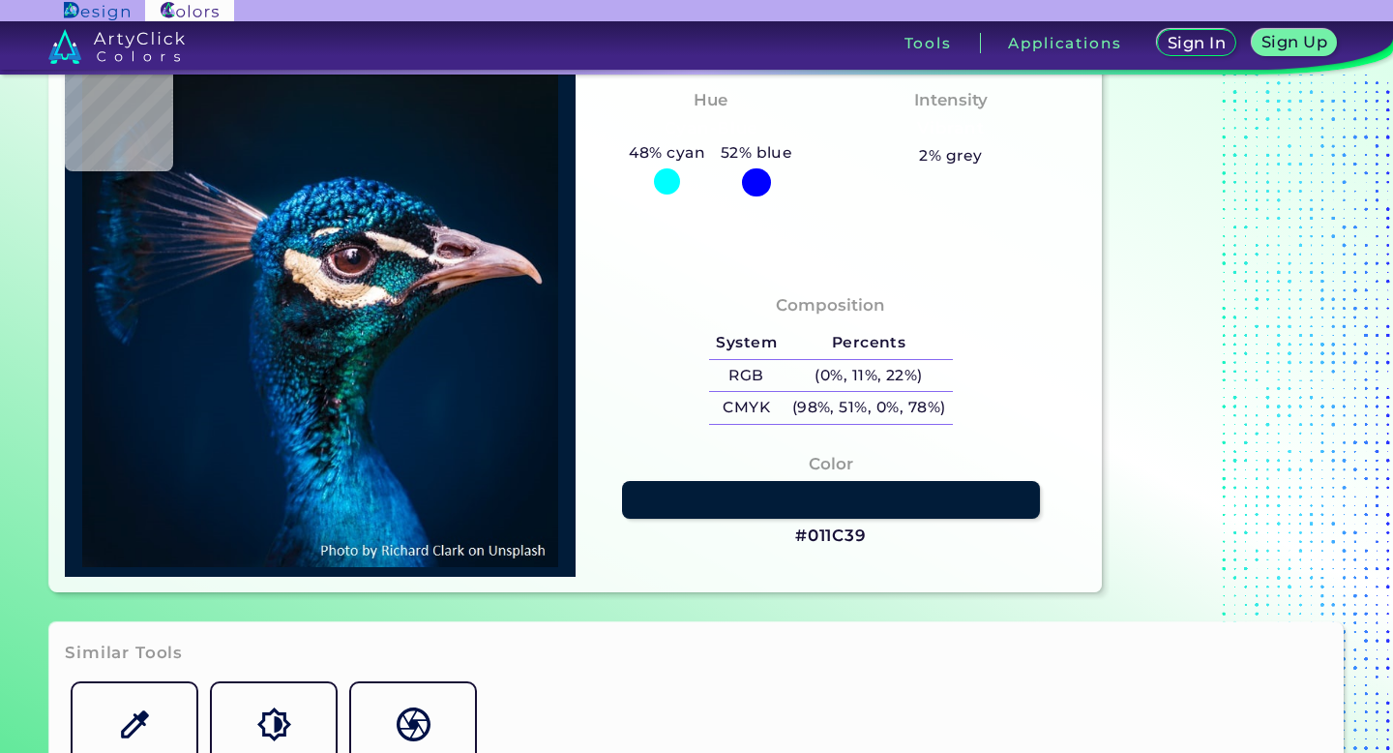
type input "#16213a"
type input "#16213A"
type input "#343554"
type input "#484055"
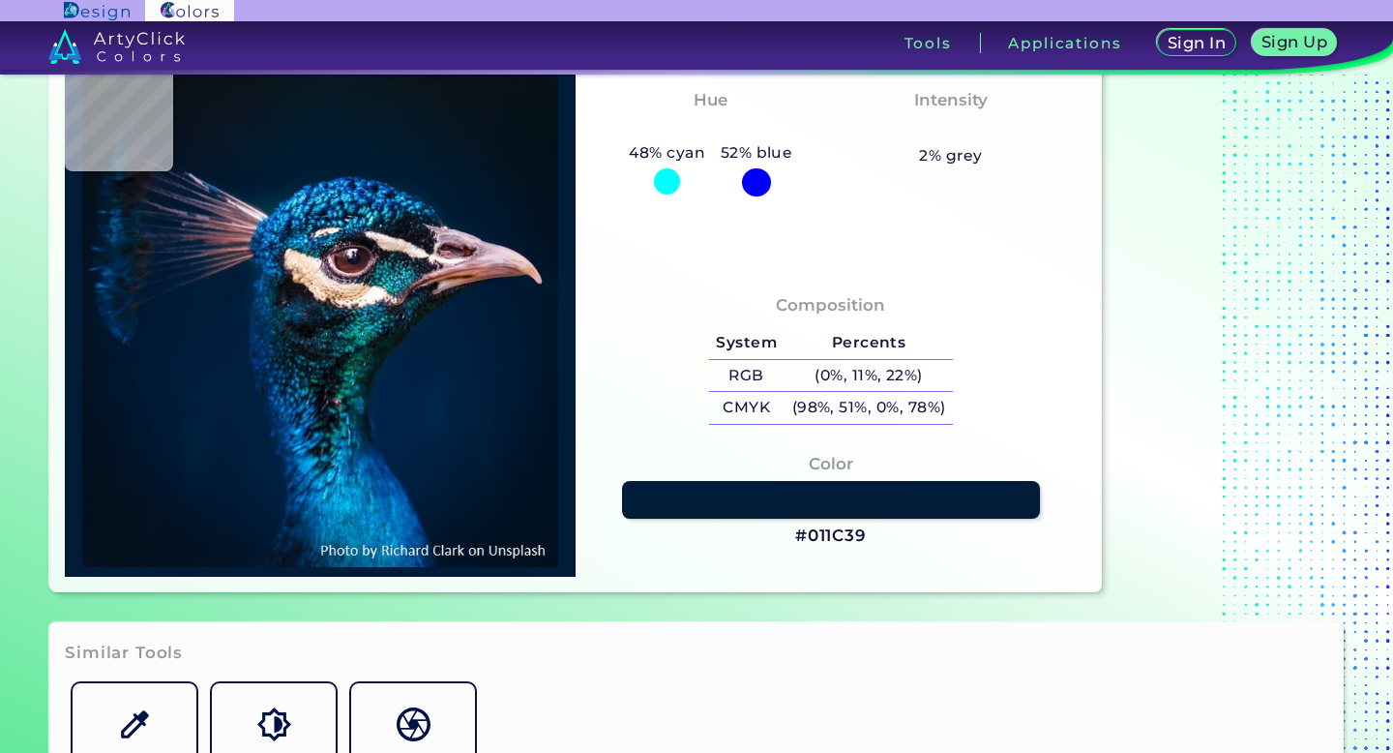
type input "#484055"
type input "#001930"
type input "#01213a"
type input "#01213A"
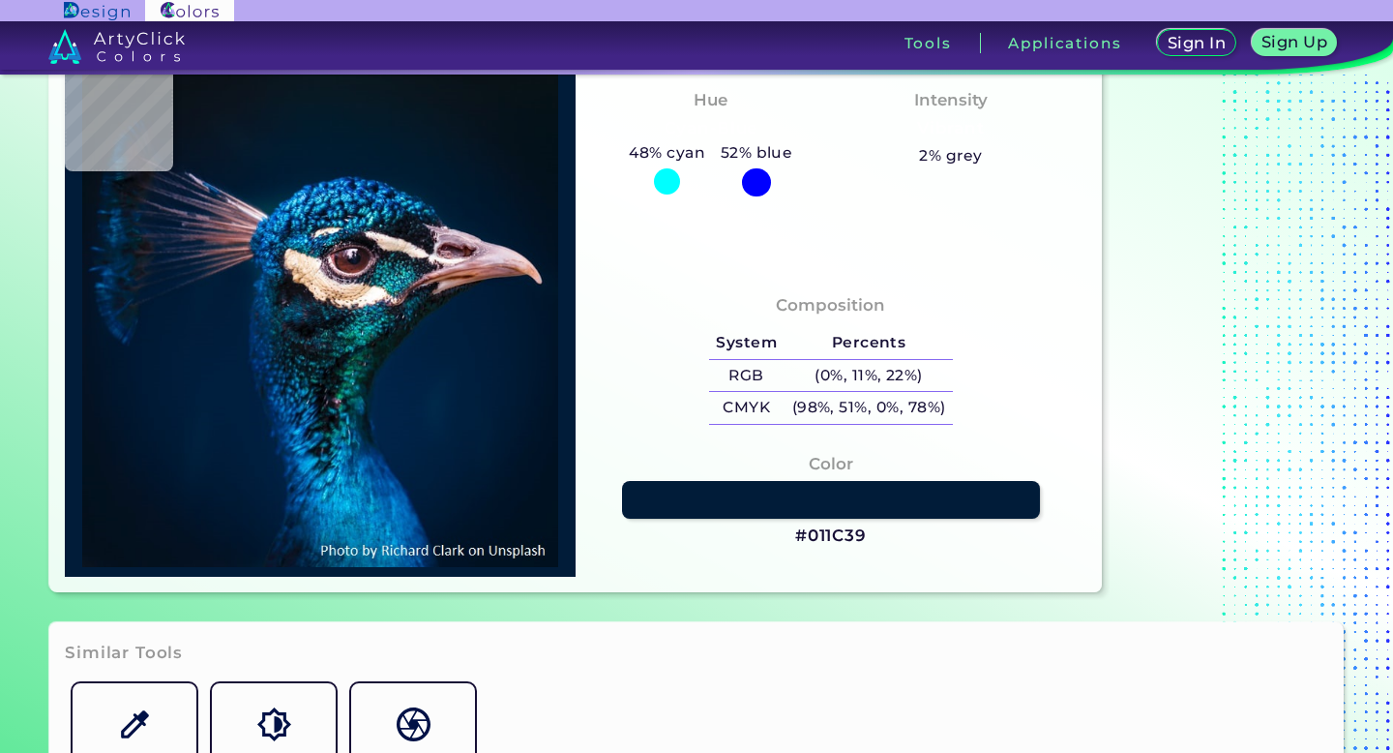
type input "#007bad"
type input "#007BAD"
type input "#002042"
type input "#634247"
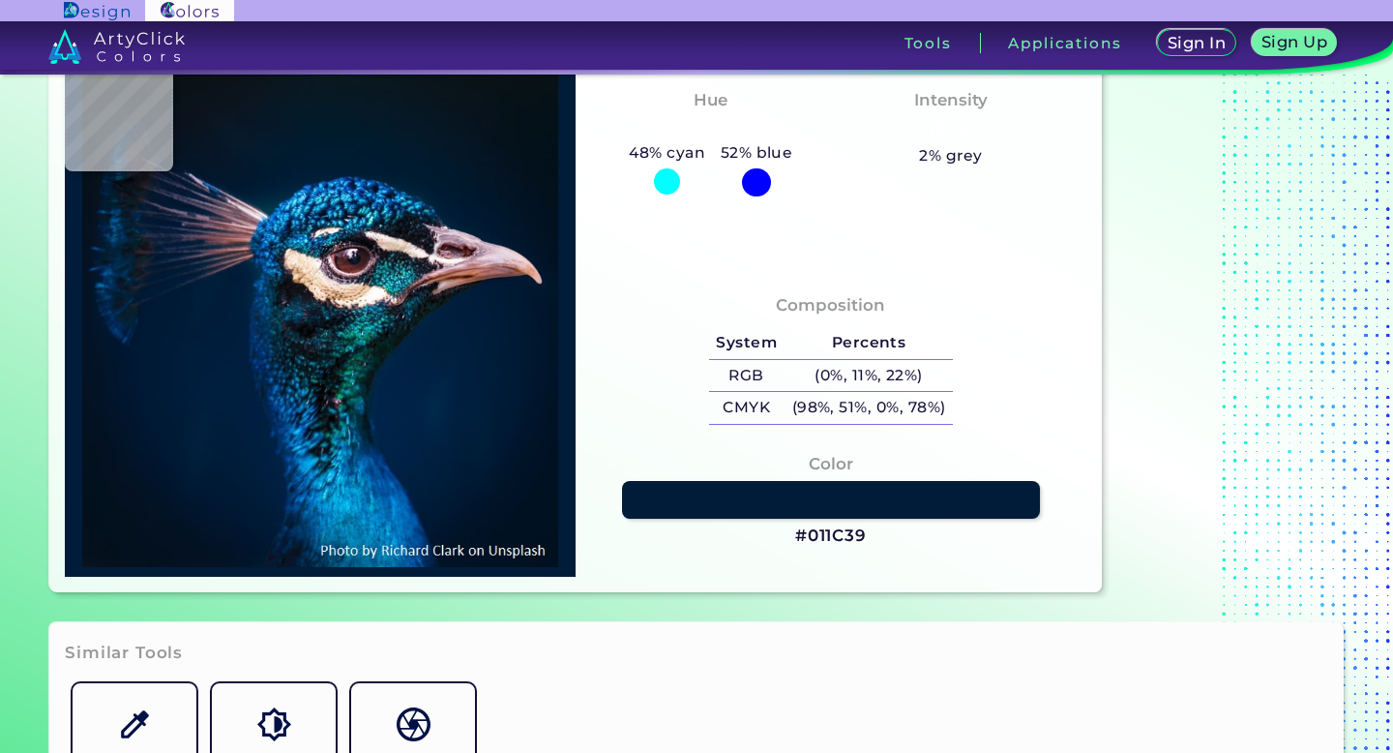
type input "#634247"
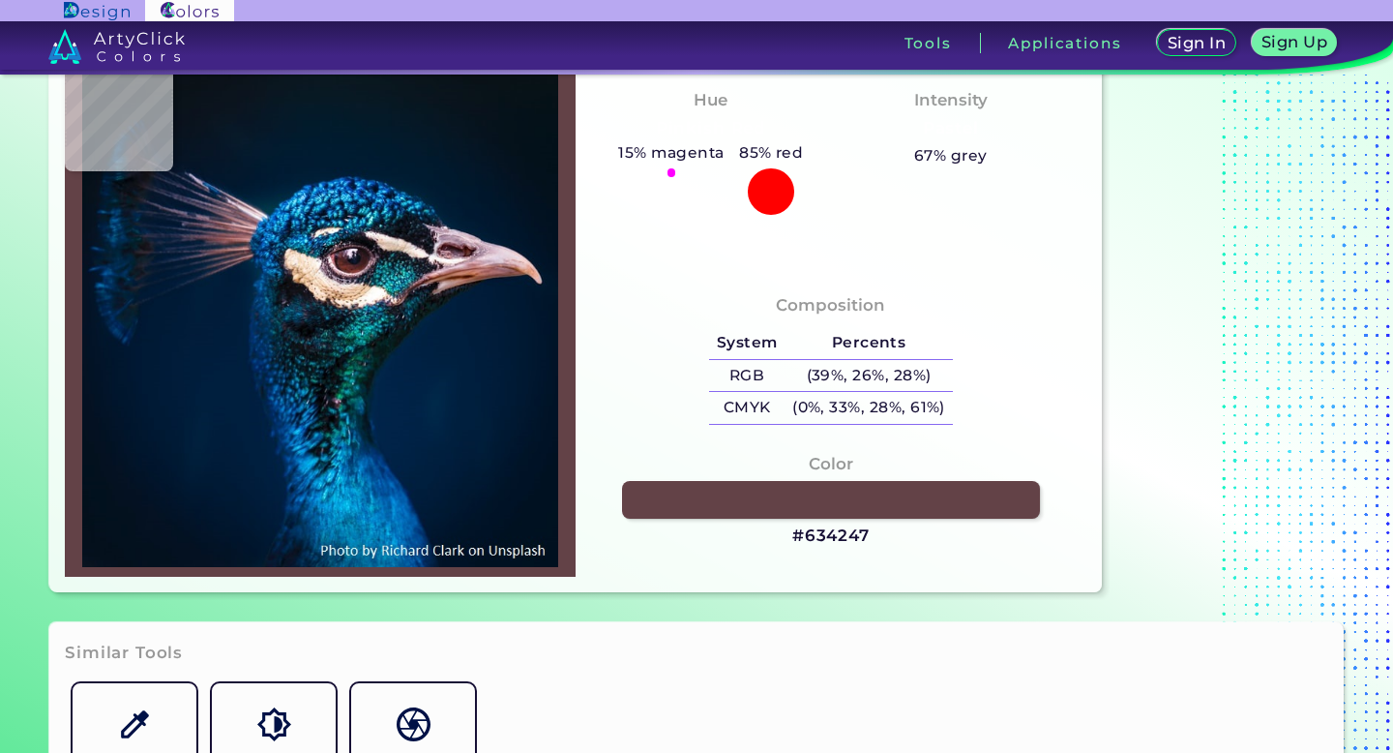
type input "#216777"
type input "#01415f"
type input "#01415F"
type input "#1d8c90"
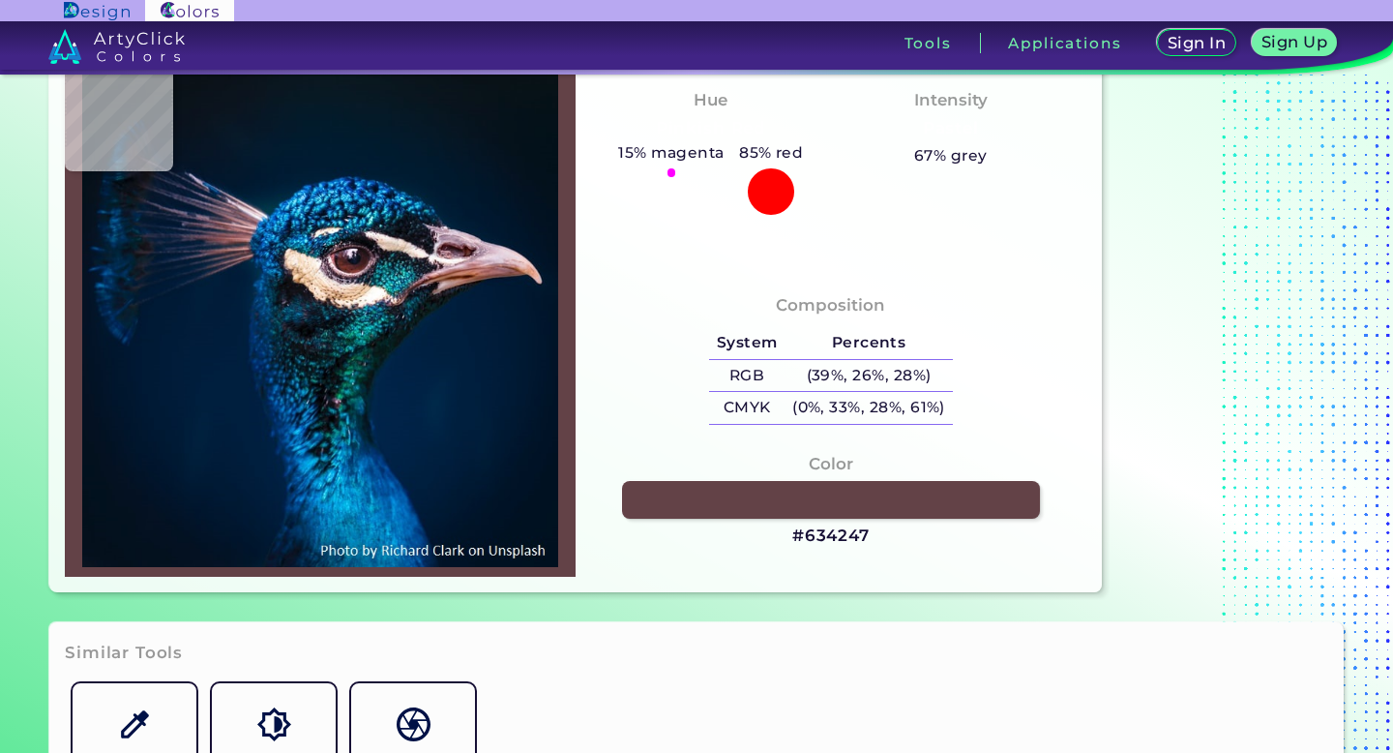
type input "#1D8C90"
type input "#fef9ef"
type input "#FEF9EF"
type input "#31708c"
type input "#31708C"
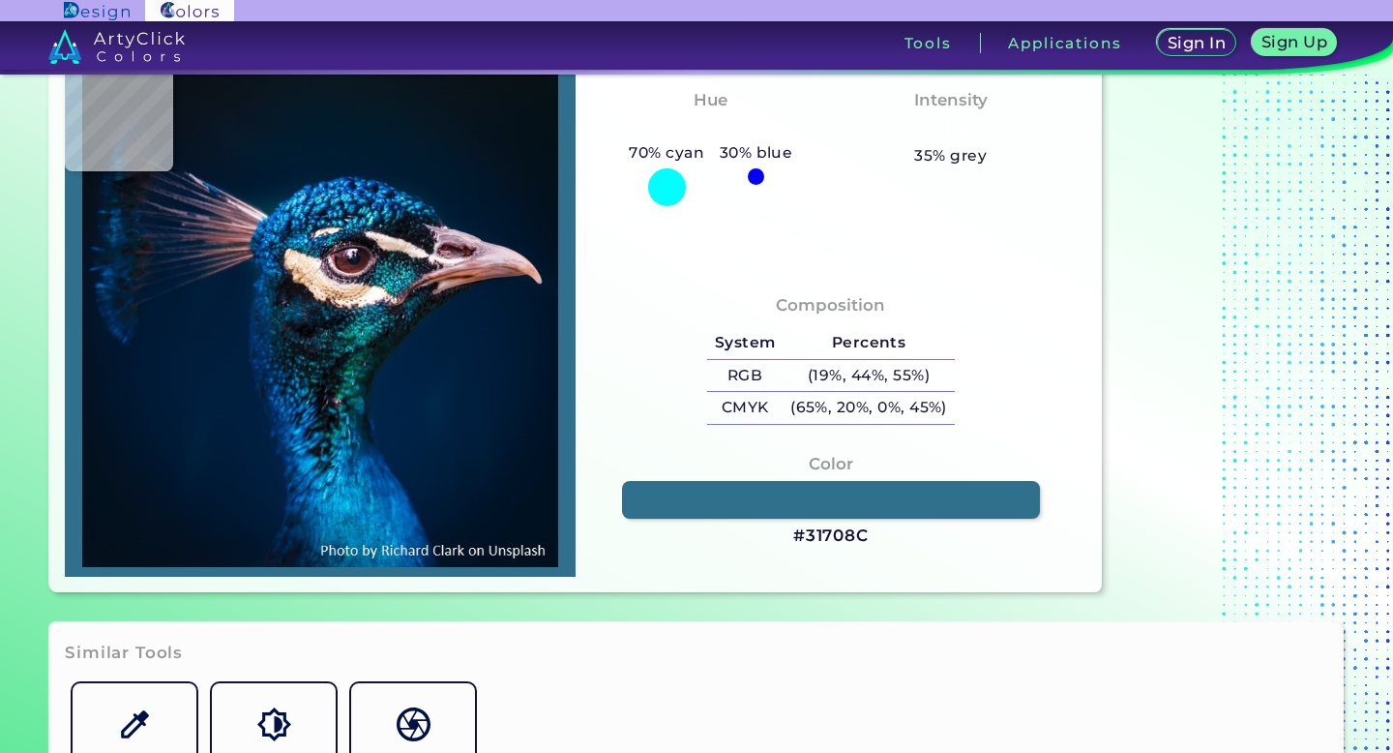
type input "#1e4f62"
type input "#1E4F62"
type input "#0c4155"
type input "#0C4155"
type input "#051c23"
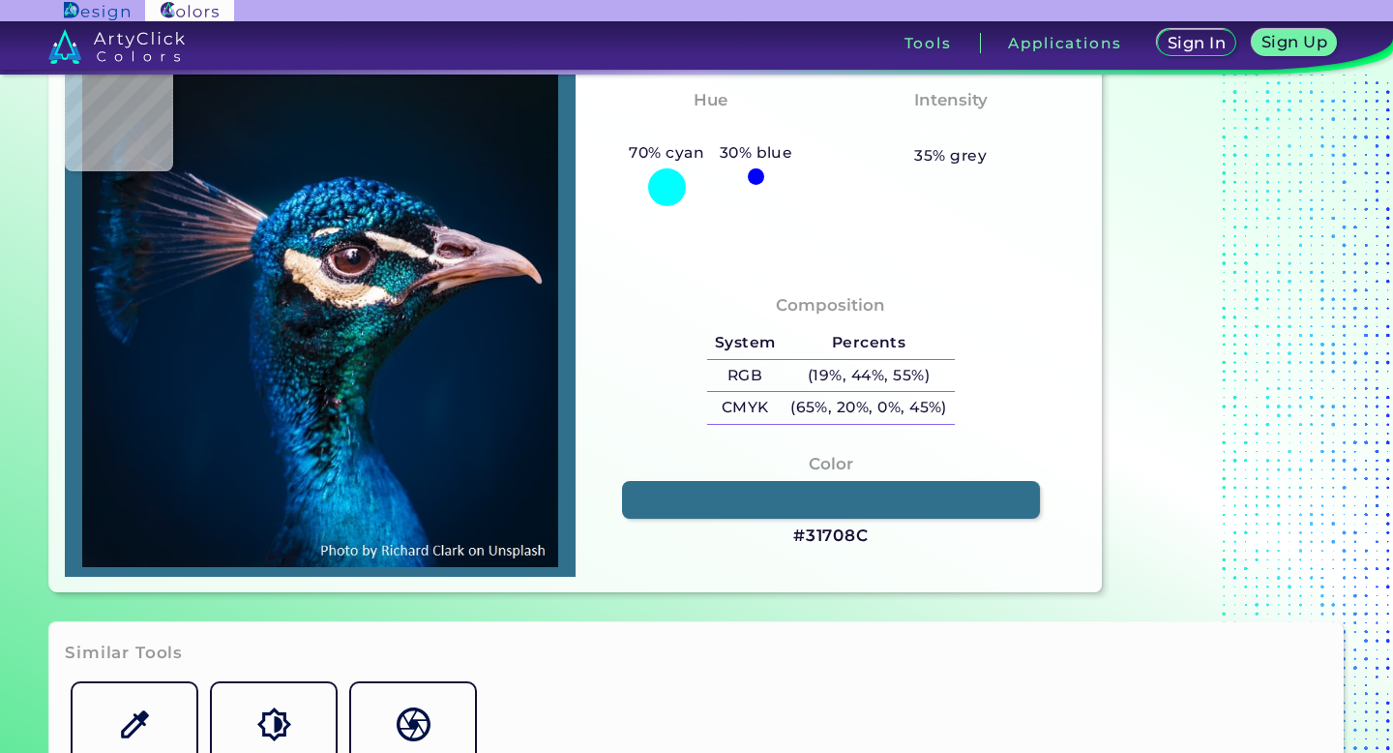
type input "#051C23"
type input "#0a1016"
type input "#0A1016"
type input "#040e14"
type input "#040E14"
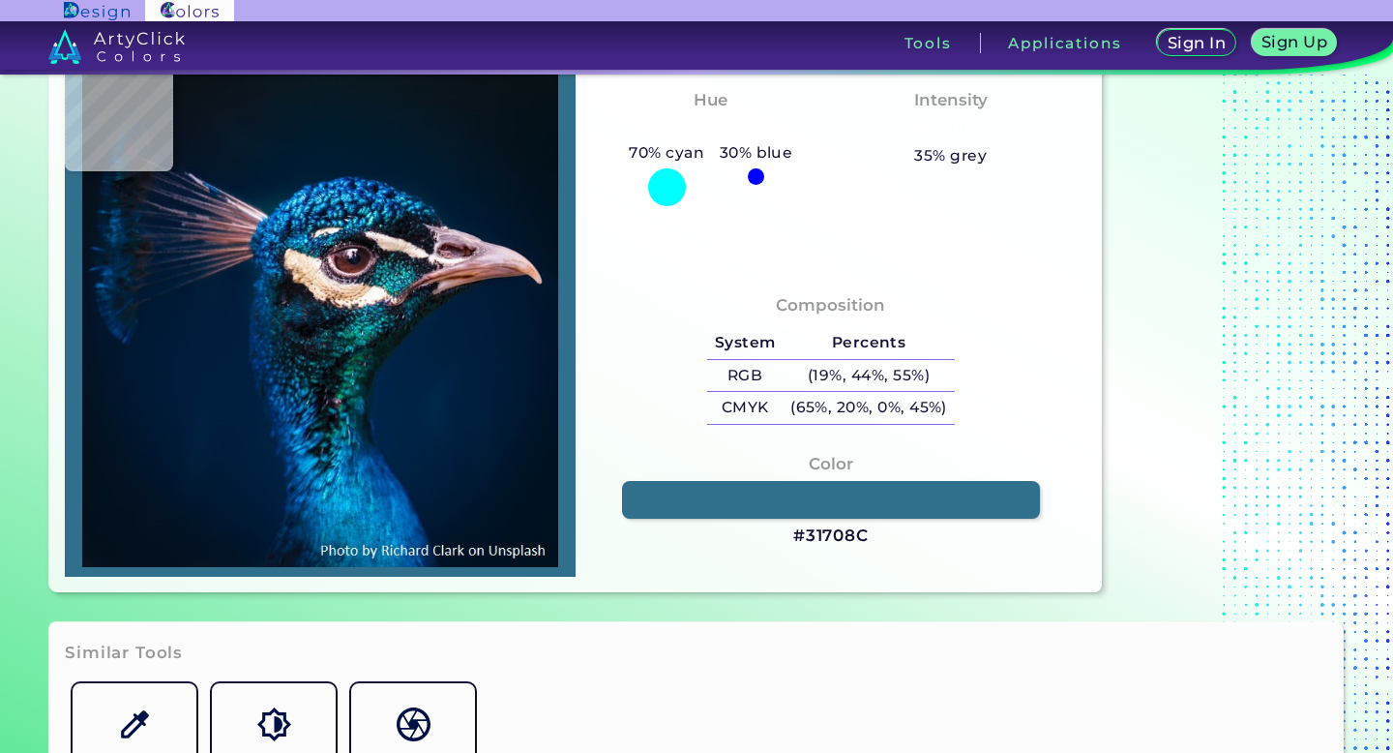
type input "#030a15"
type input "#030A15"
type input "#032838"
type input "#083b5b"
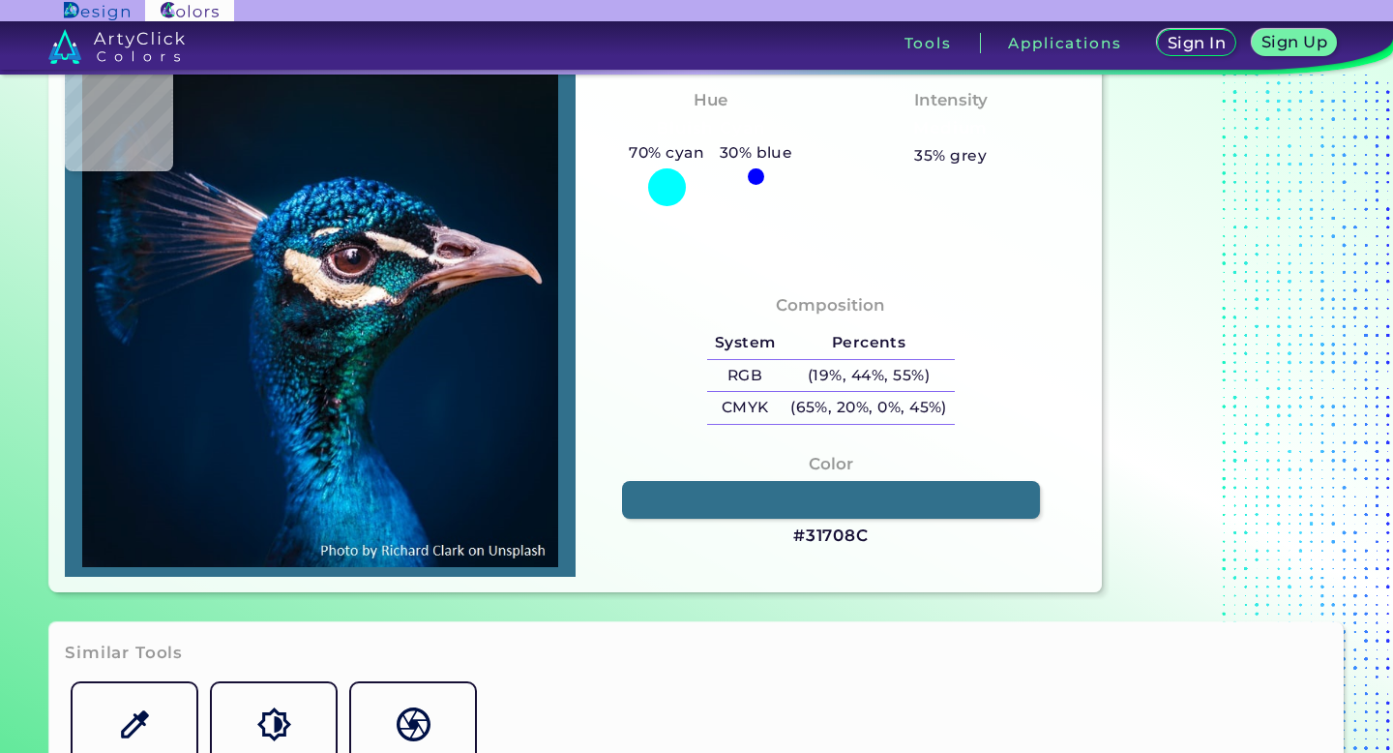
type input "#083B5B"
type input "#043b48"
type input "#043B48"
type input "#121d1f"
type input "#121D1F"
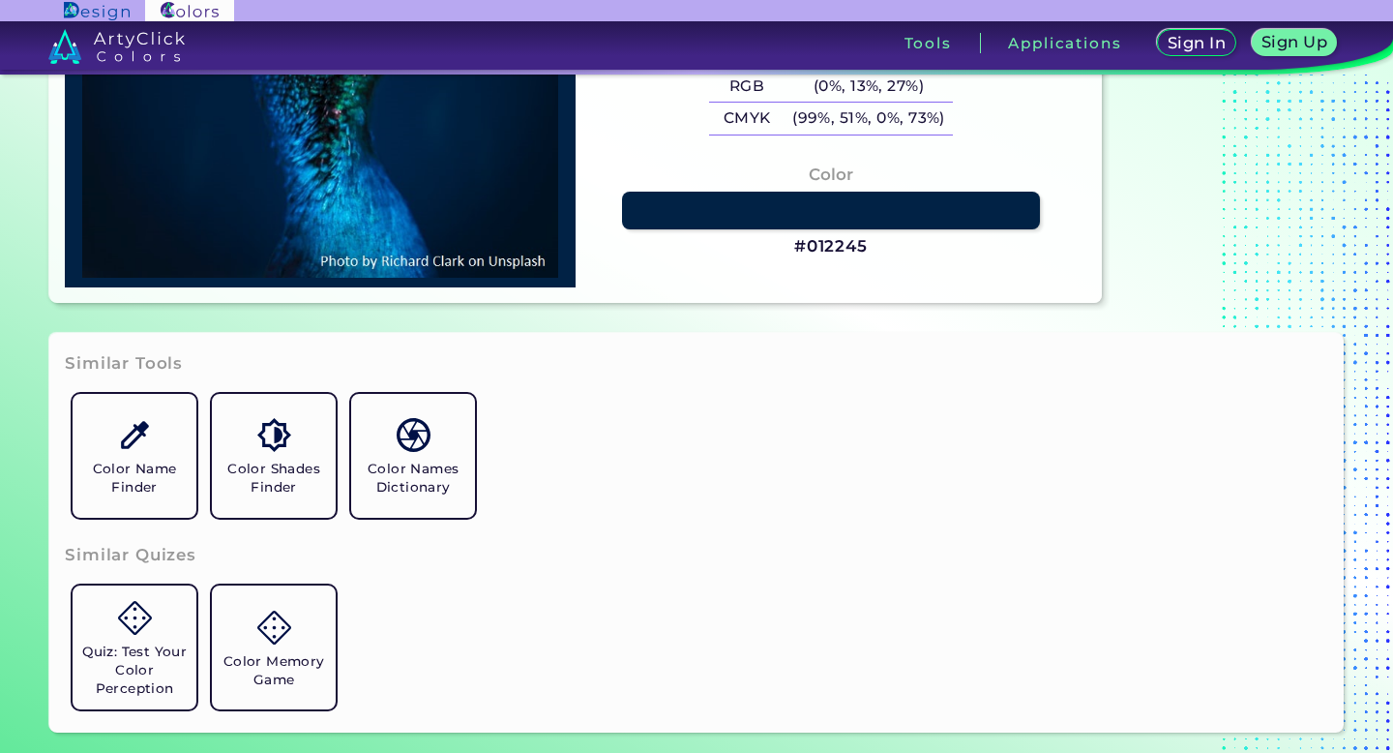
scroll to position [432, 0]
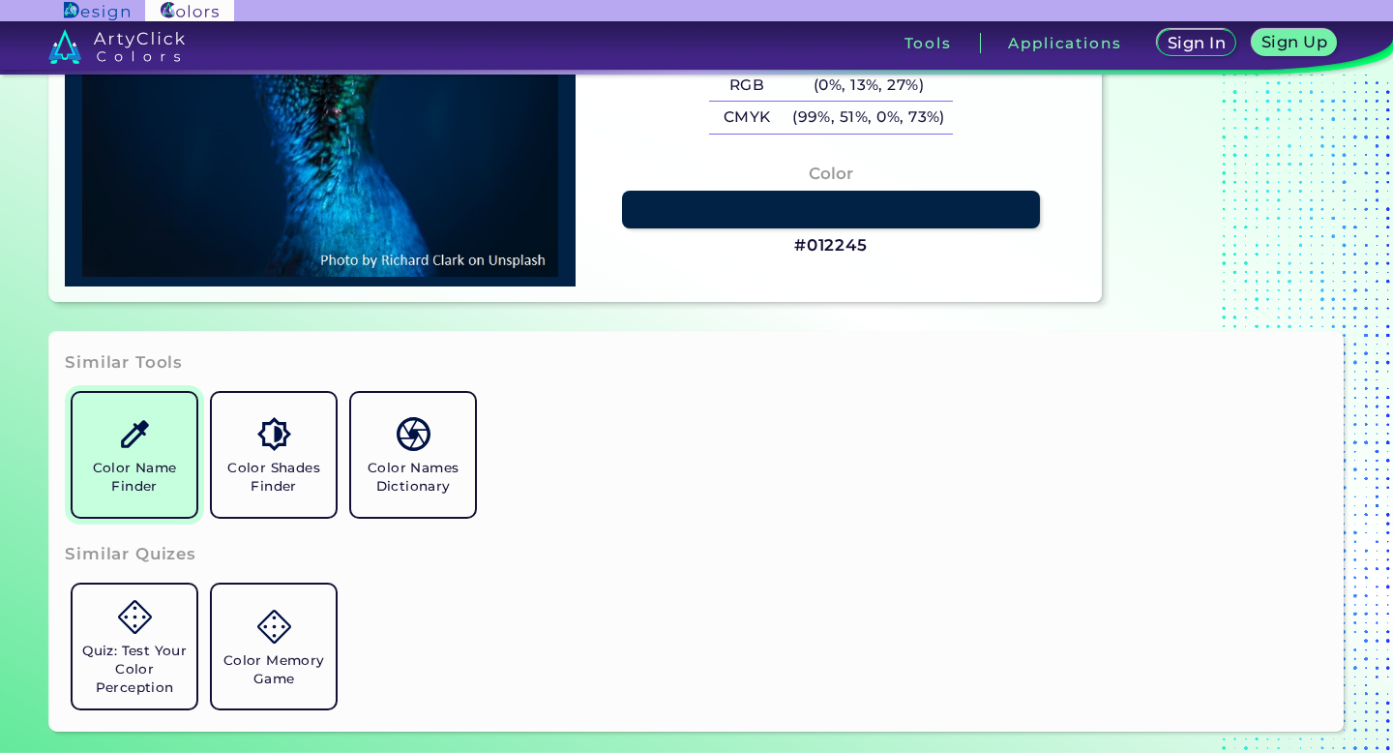
click at [116, 486] on h5 "Color Name Finder" at bounding box center [134, 477] width 108 height 37
